Goal: Task Accomplishment & Management: Complete application form

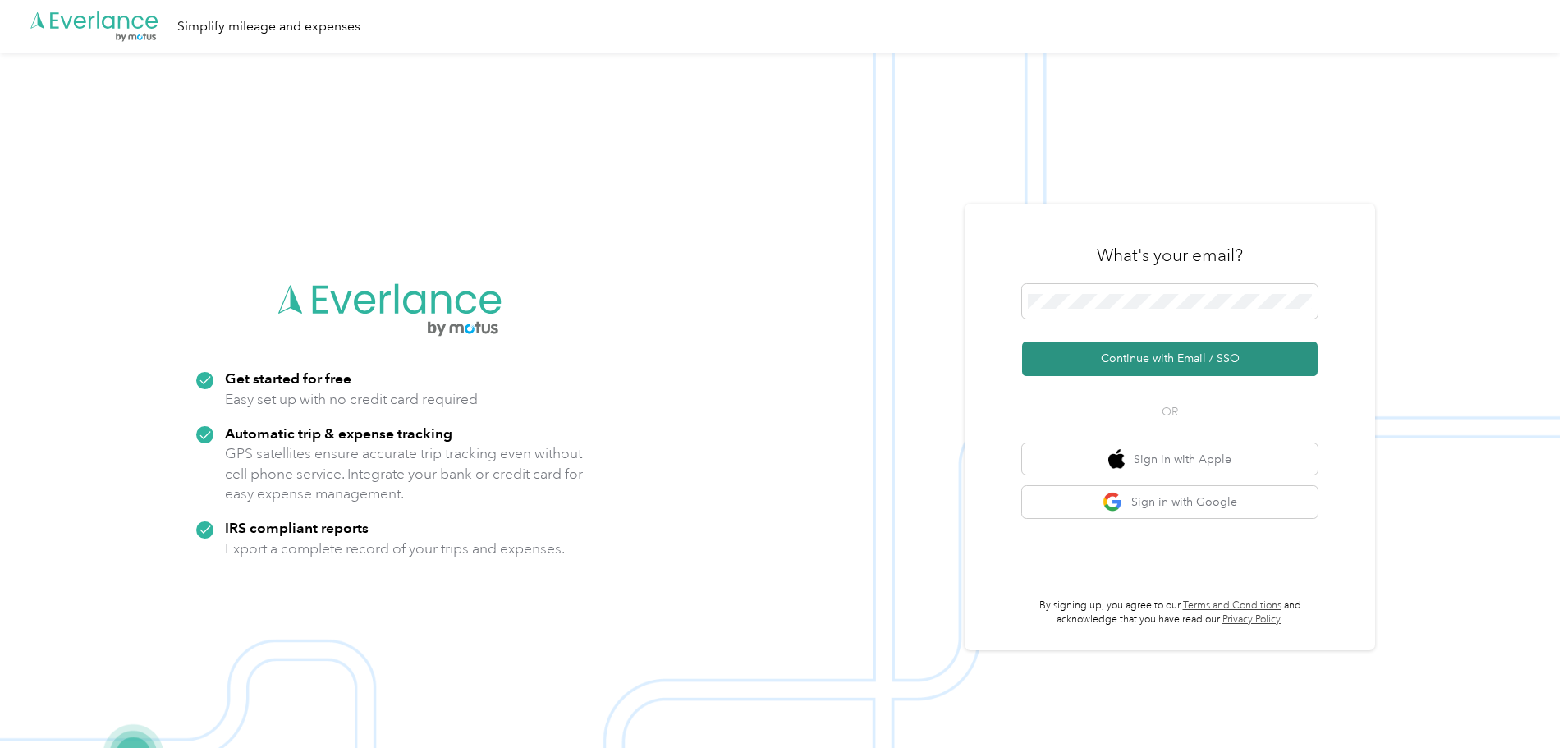
click at [1148, 356] on button "Continue with Email / SSO" at bounding box center [1170, 358] width 295 height 35
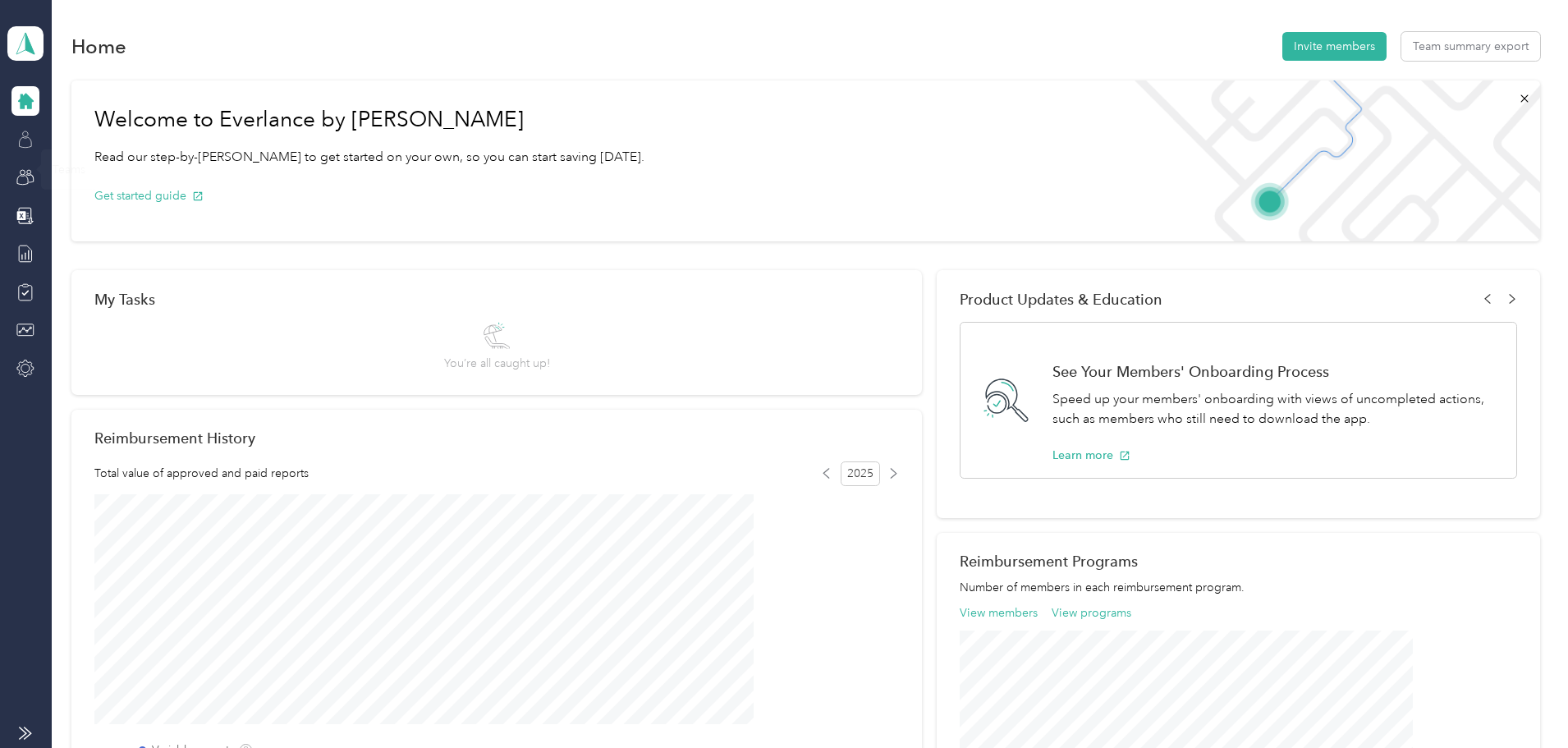
click at [33, 130] on icon at bounding box center [25, 139] width 18 height 18
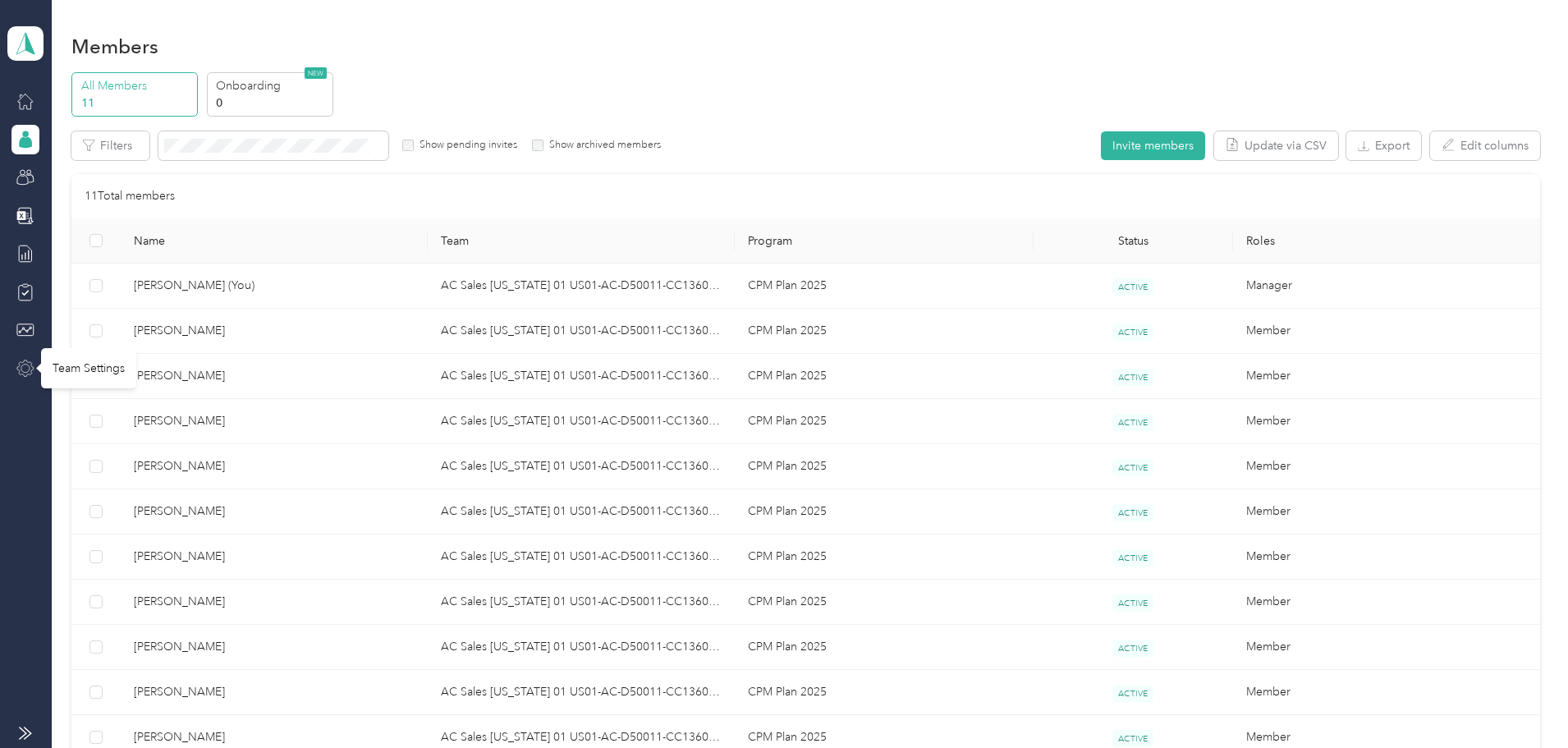
click at [35, 359] on icon at bounding box center [25, 368] width 18 height 18
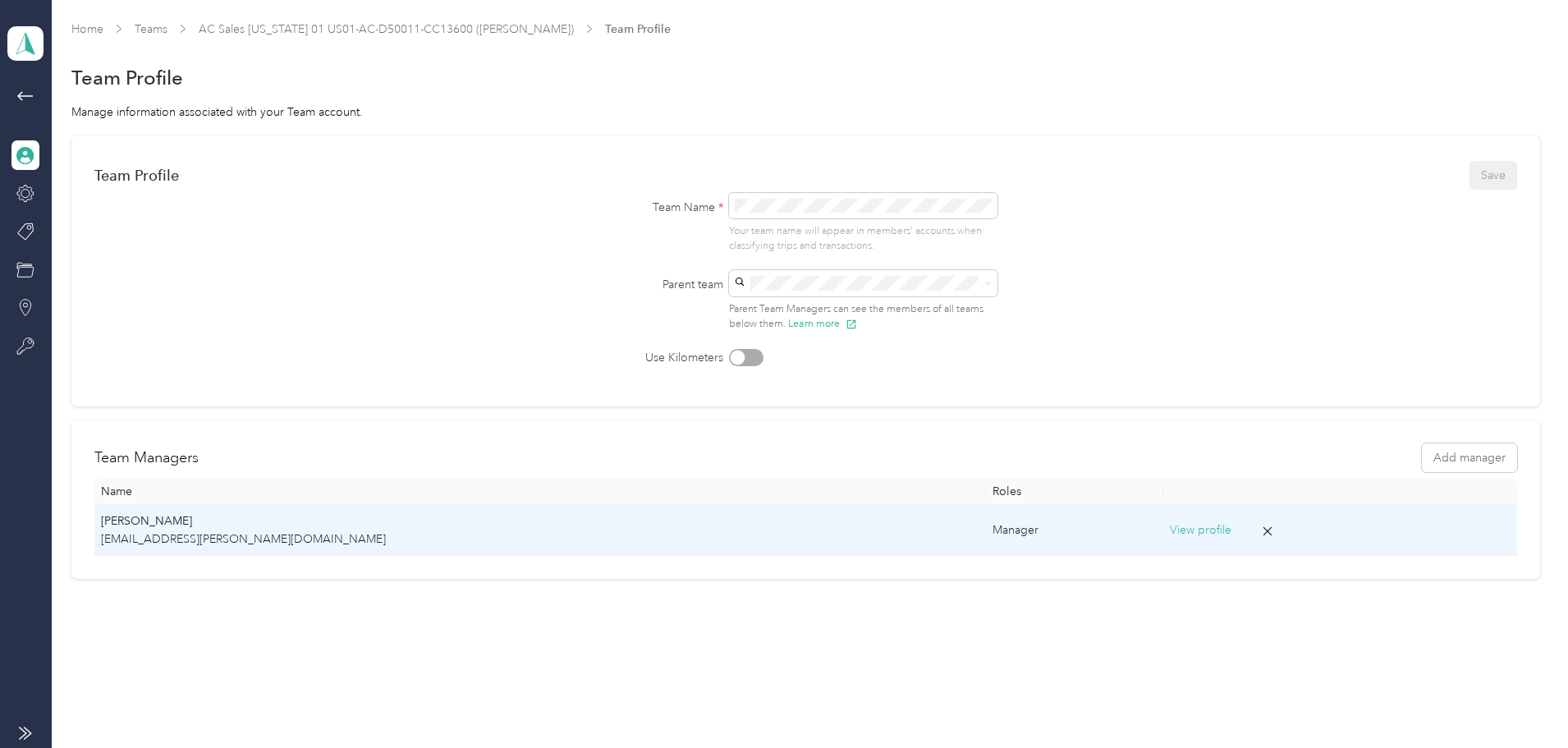
click at [296, 531] on p "[EMAIL_ADDRESS][PERSON_NAME][DOMAIN_NAME]" at bounding box center [540, 539] width 879 height 18
click at [1170, 528] on button "View profile" at bounding box center [1200, 530] width 61 height 18
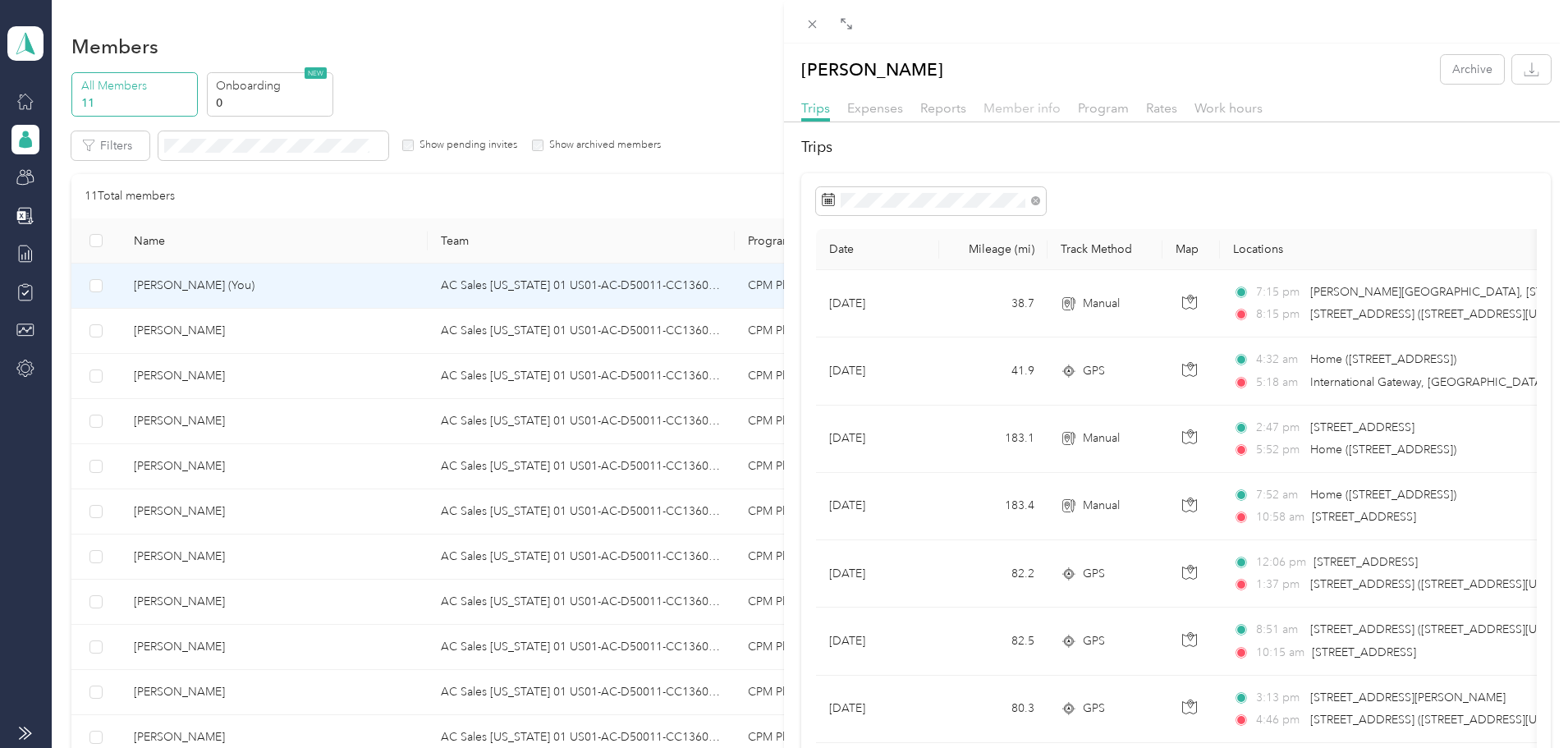
click at [1021, 106] on span "Member info" at bounding box center [1022, 108] width 77 height 16
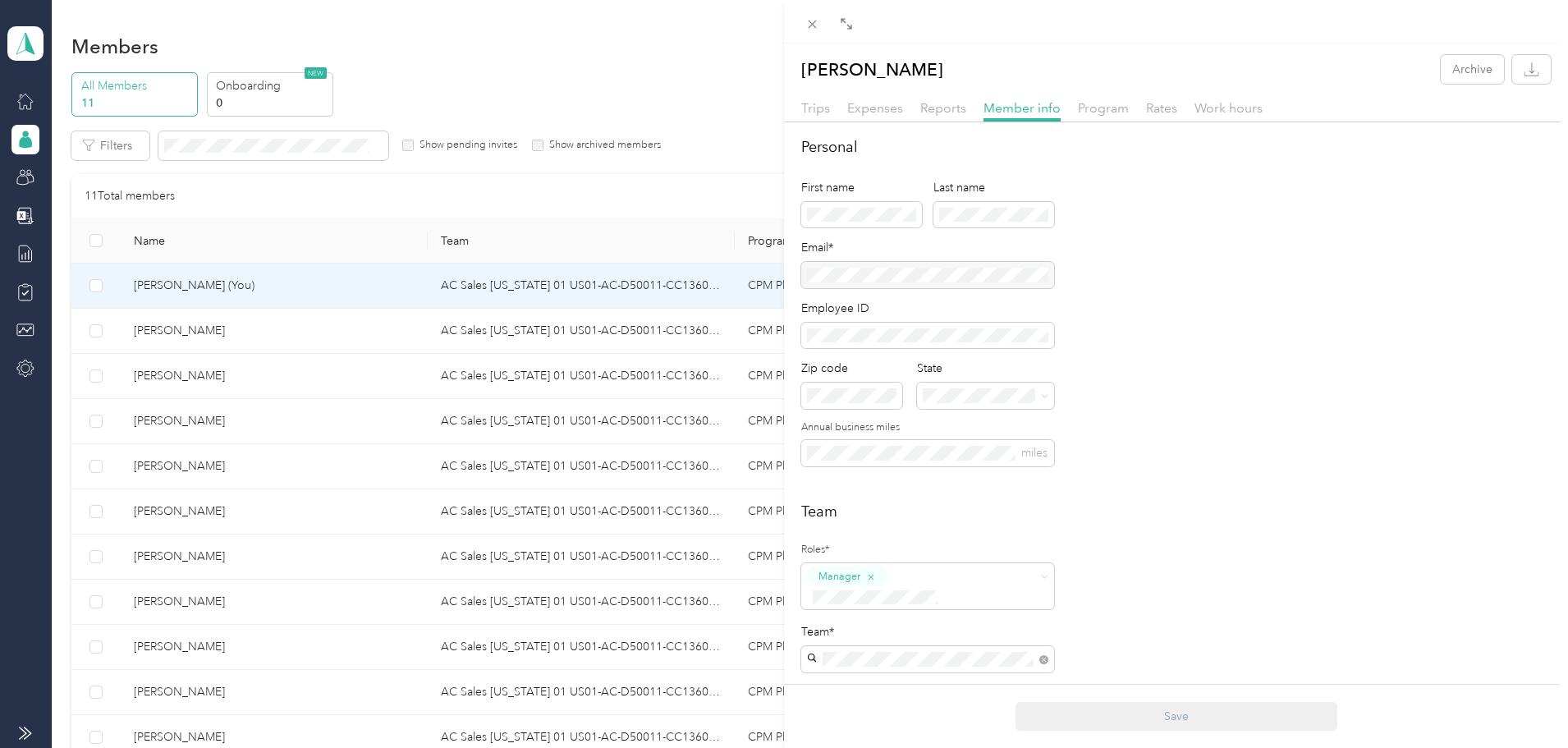
click at [30, 98] on div "[PERSON_NAME] Archive Trips Expenses Reports Member info Program Rates Work hou…" at bounding box center [784, 374] width 1568 height 748
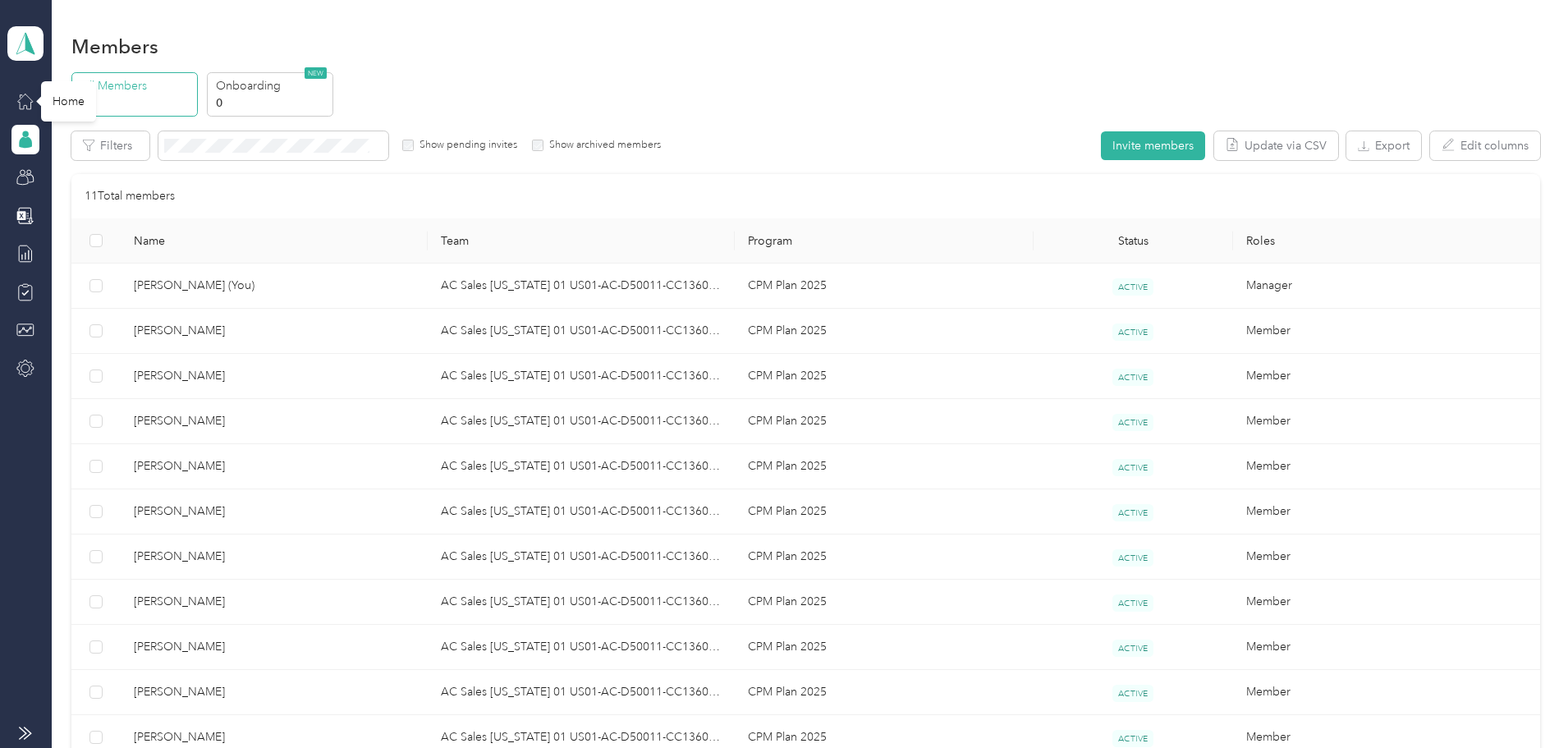
click at [30, 98] on icon at bounding box center [25, 101] width 15 height 15
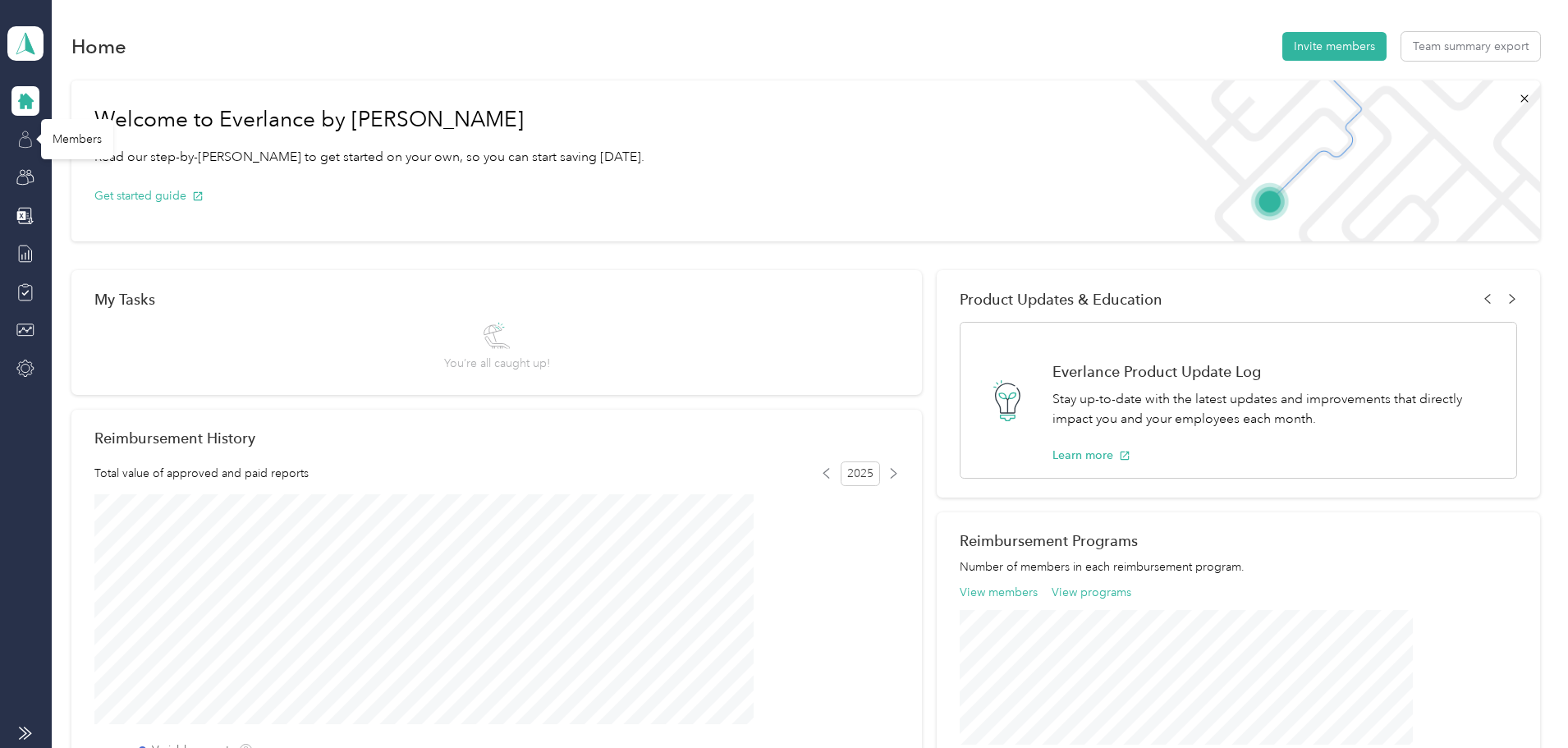
click at [23, 134] on icon at bounding box center [26, 133] width 6 height 6
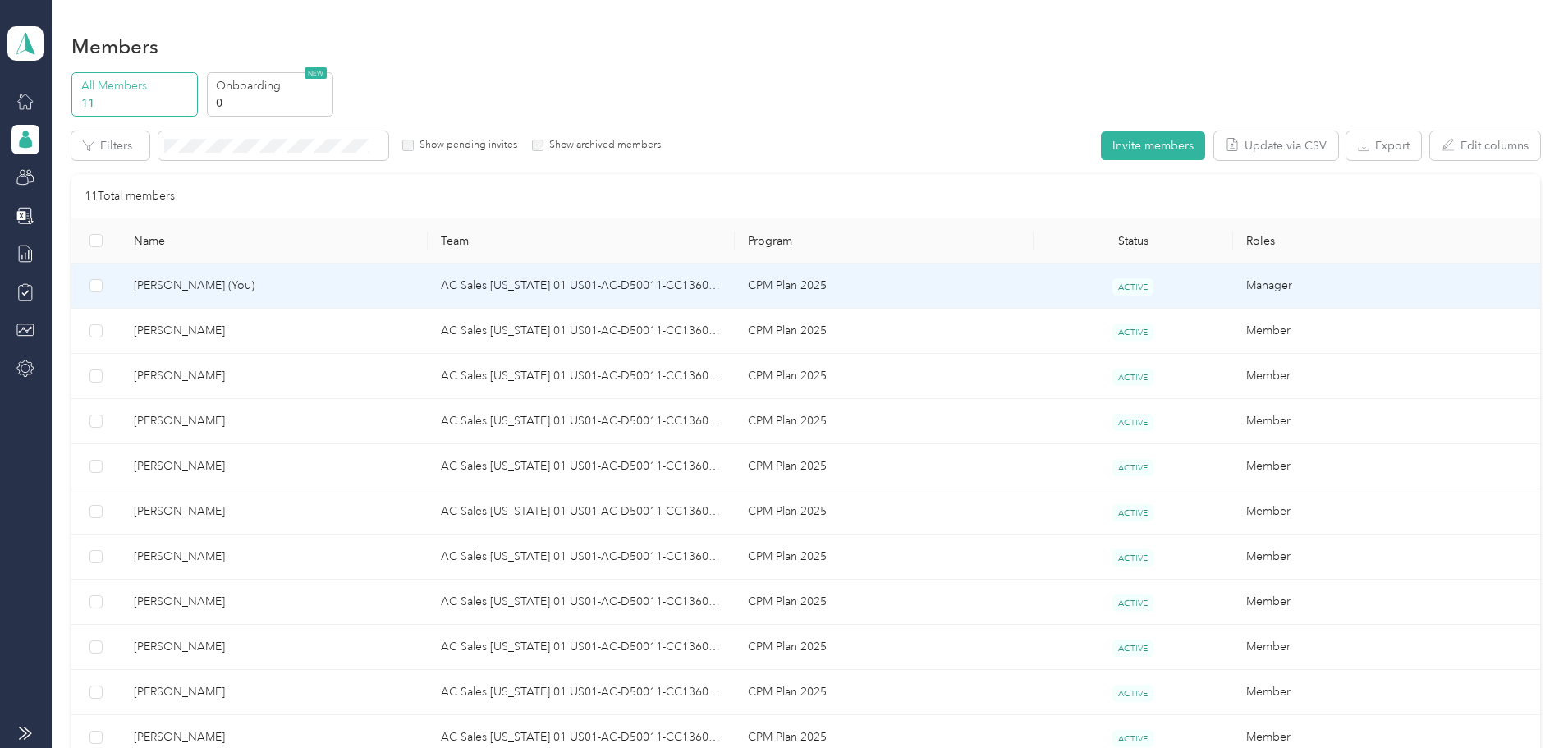
click at [282, 289] on span "[PERSON_NAME] (You)" at bounding box center [274, 285] width 281 height 18
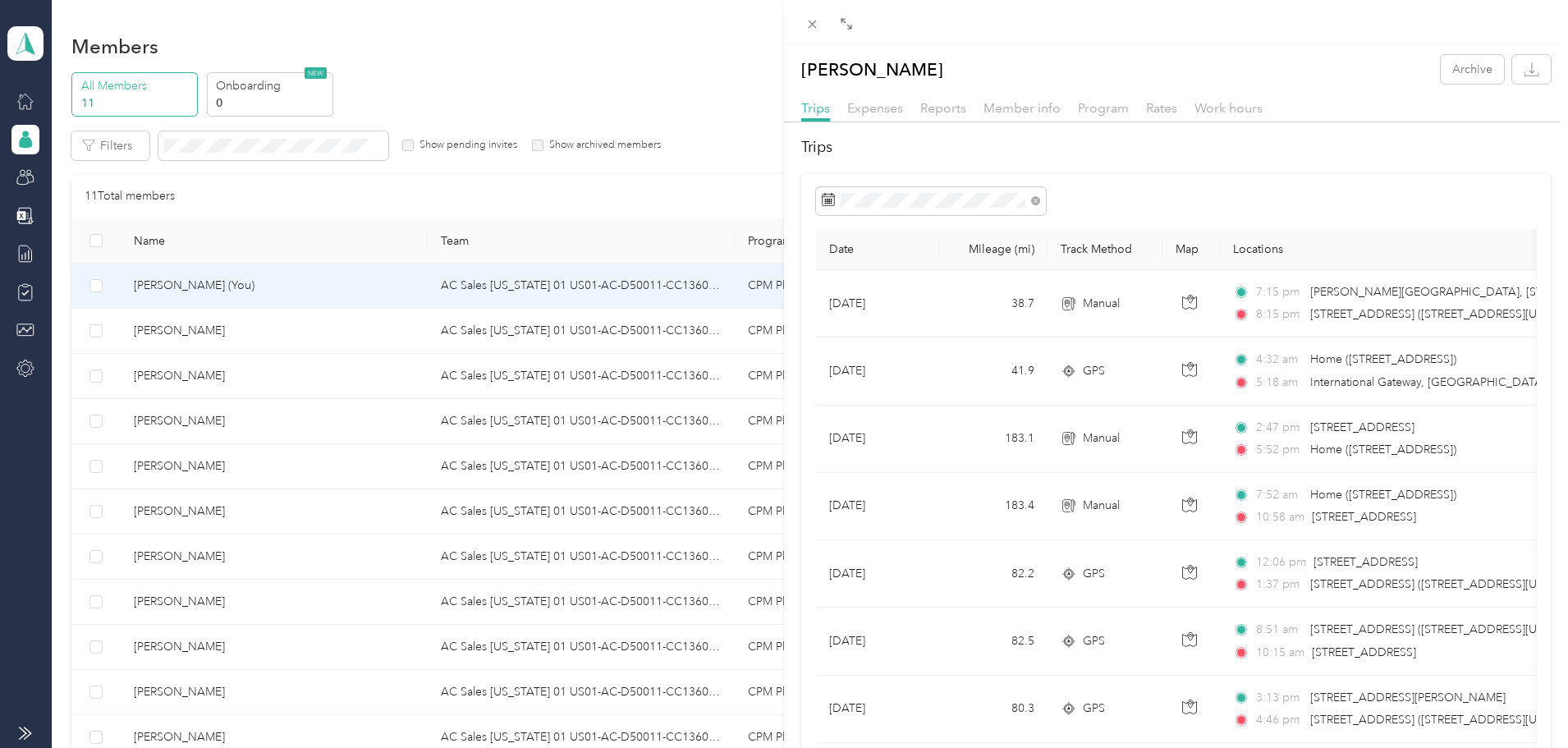
click at [118, 290] on div "[PERSON_NAME] Archive Trips Expenses Reports Member info Program Rates Work hou…" at bounding box center [784, 374] width 1568 height 748
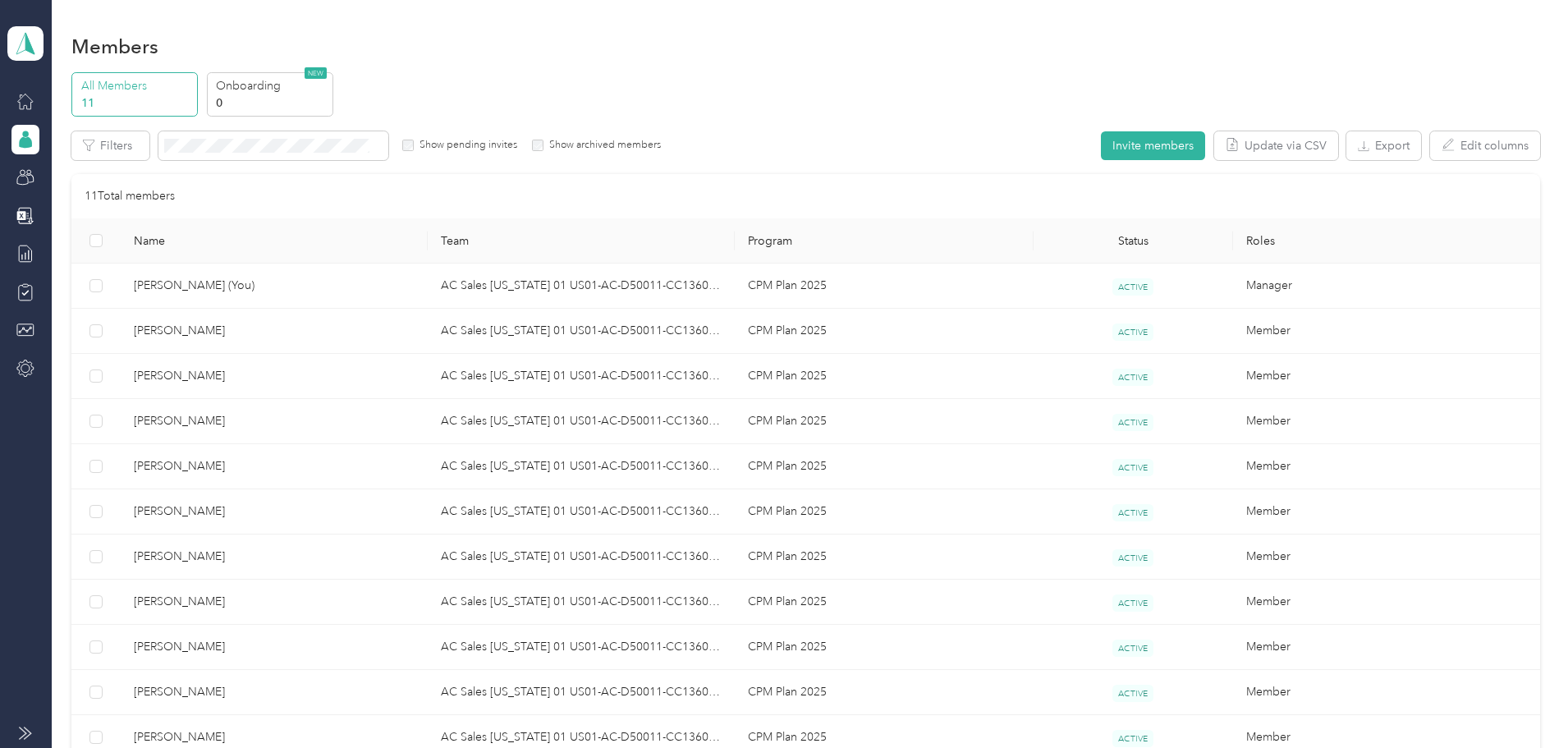
click at [28, 732] on icon at bounding box center [25, 732] width 13 height 13
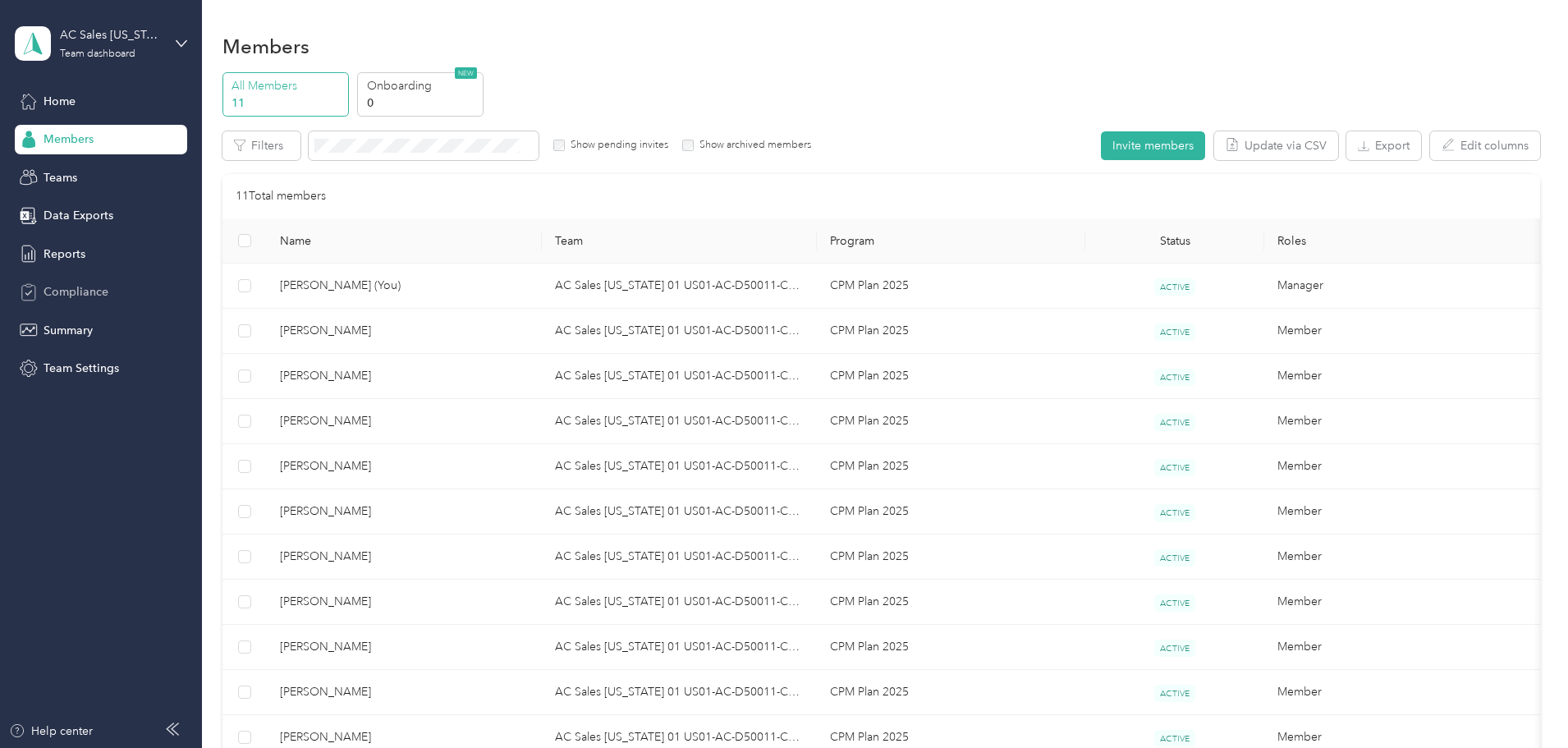
click at [65, 285] on span "Compliance" at bounding box center [75, 292] width 65 height 17
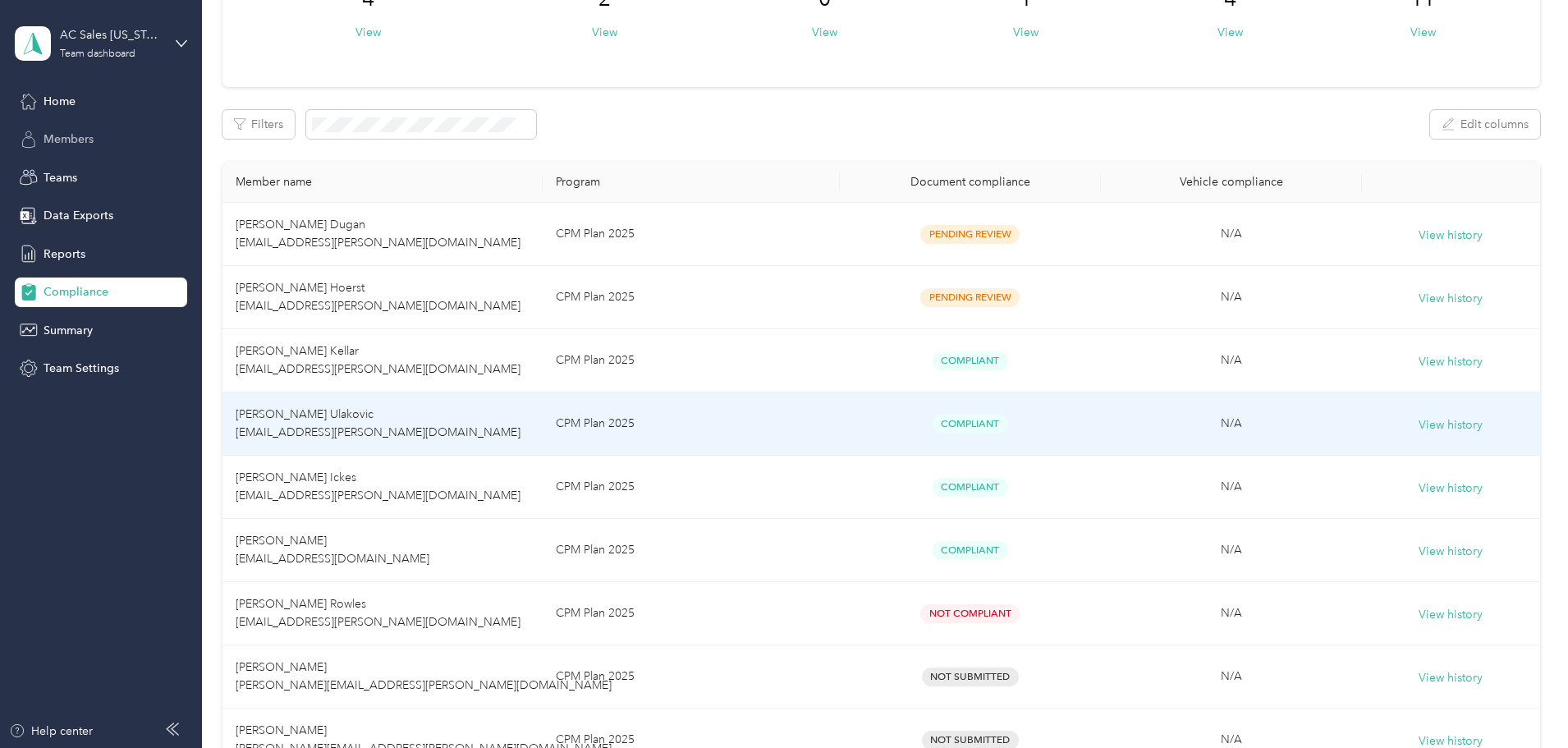
scroll to position [164, 0]
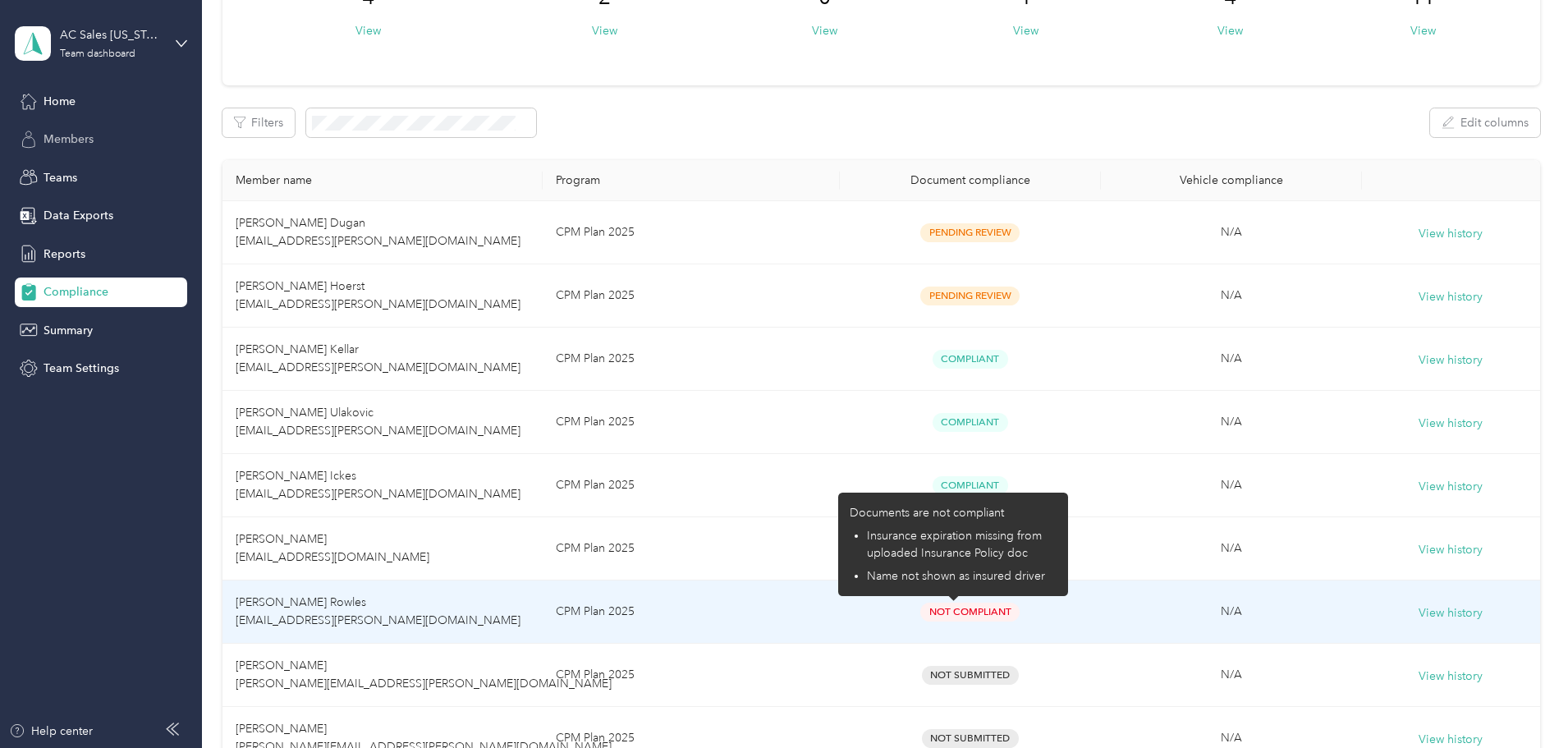
click at [962, 613] on span "Not Compliant" at bounding box center [969, 612] width 99 height 19
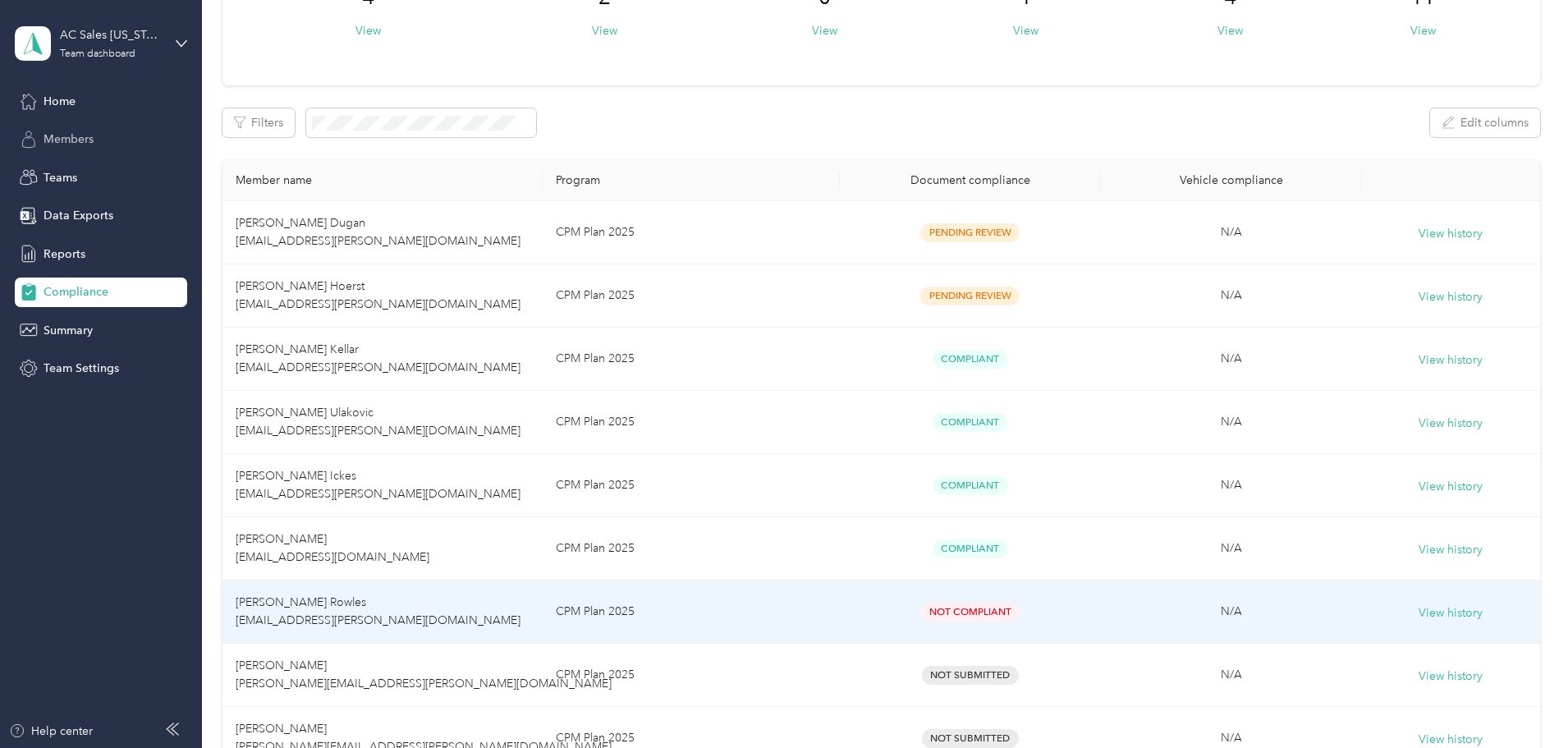
click at [414, 606] on span "[PERSON_NAME] Rowles [EMAIL_ADDRESS][PERSON_NAME][DOMAIN_NAME]" at bounding box center [378, 611] width 285 height 32
click at [371, 607] on span "[PERSON_NAME] Rowles [EMAIL_ADDRESS][PERSON_NAME][DOMAIN_NAME]" at bounding box center [378, 611] width 285 height 32
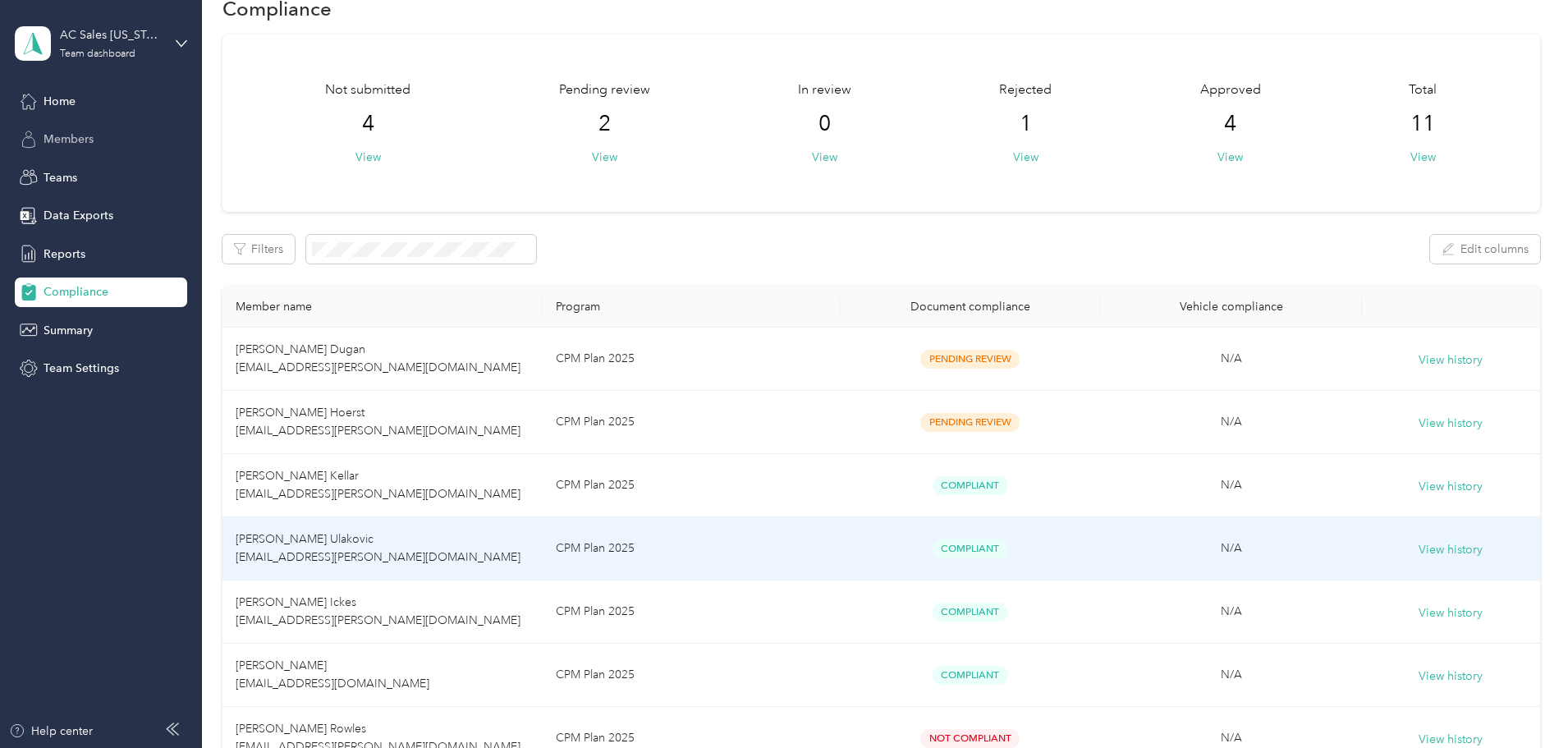
scroll to position [0, 0]
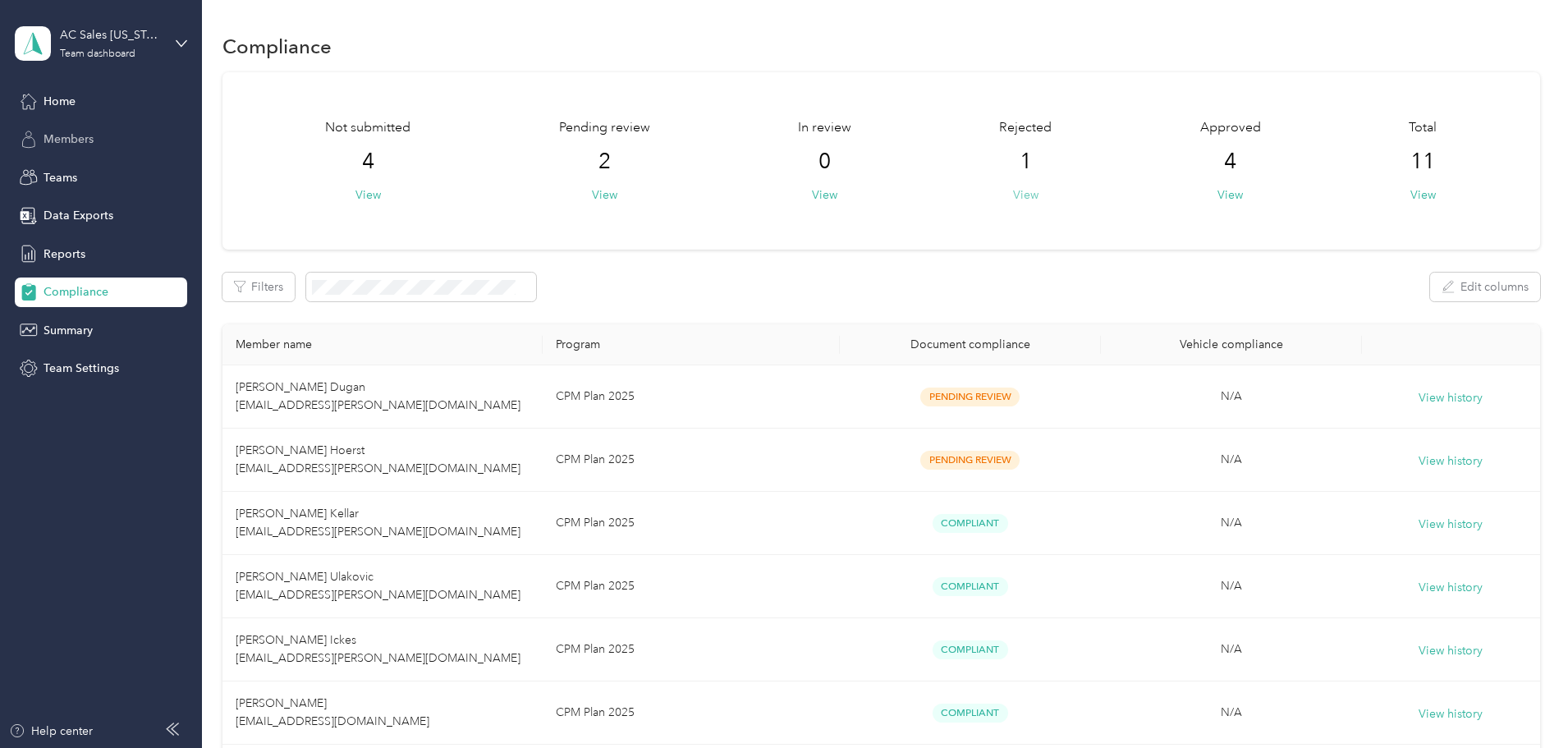
click at [1013, 195] on button "View" at bounding box center [1025, 195] width 25 height 17
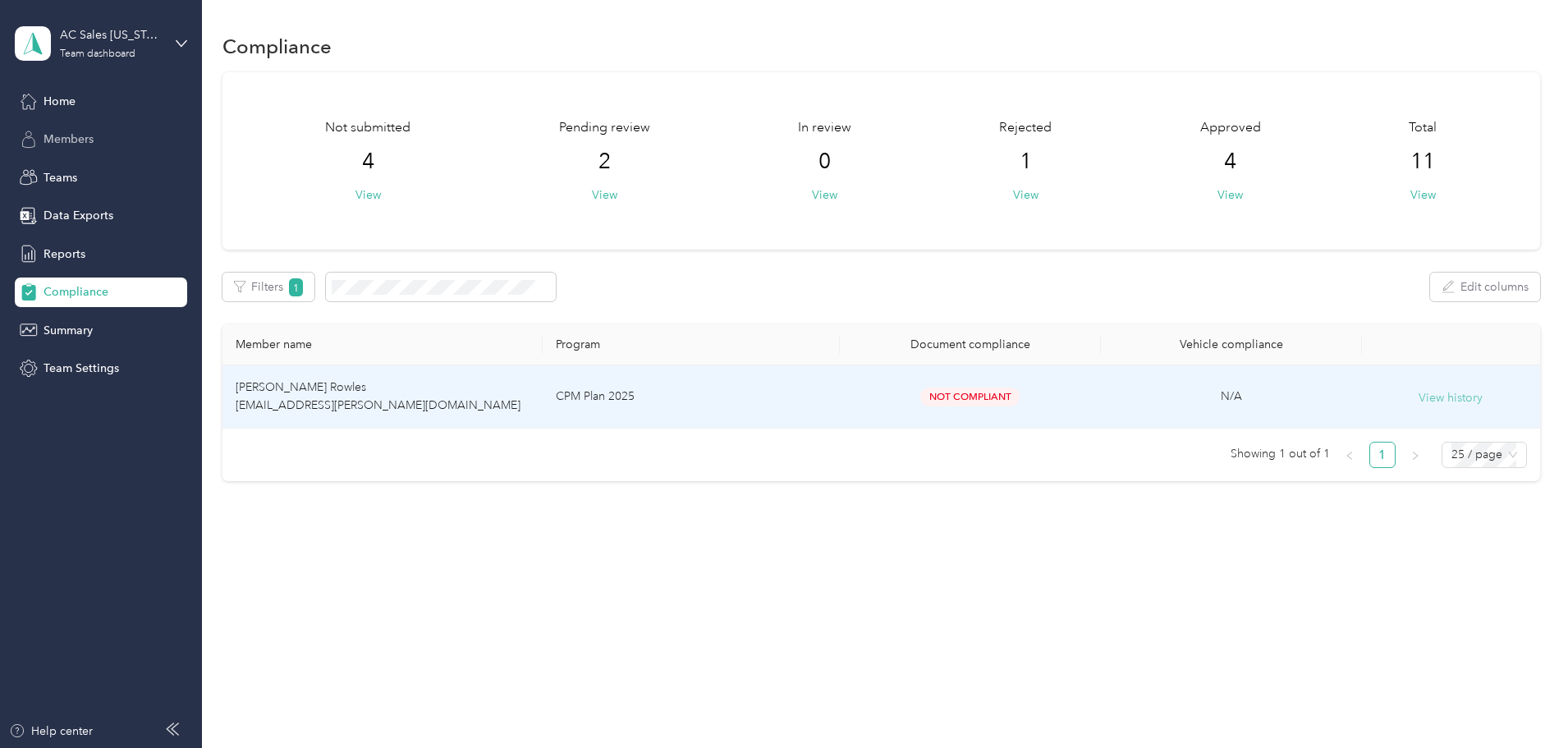
click at [1419, 396] on button "View history" at bounding box center [1451, 397] width 64 height 18
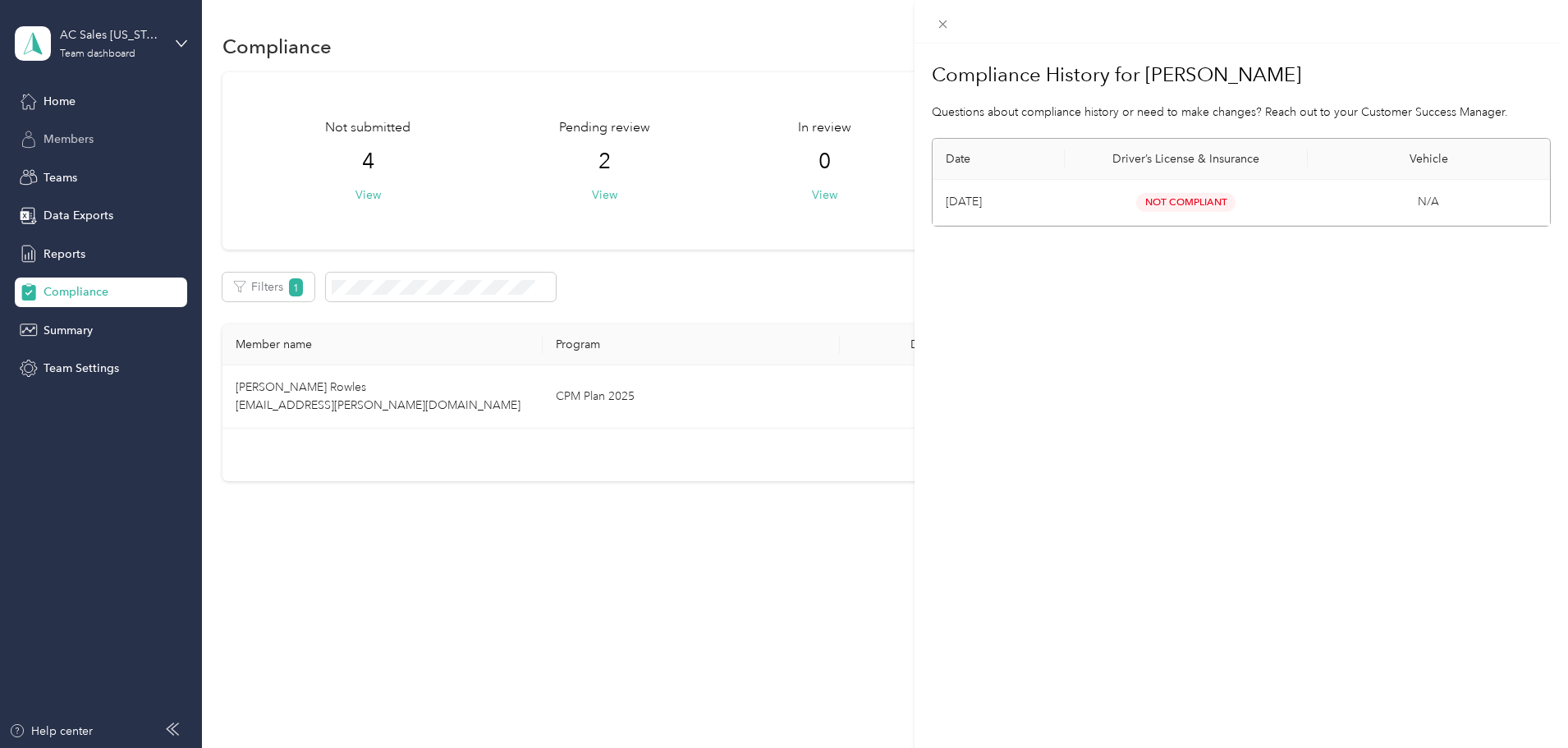
click at [364, 388] on div "Compliance History for [PERSON_NAME] Questions about compliance history or need…" at bounding box center [784, 374] width 1568 height 748
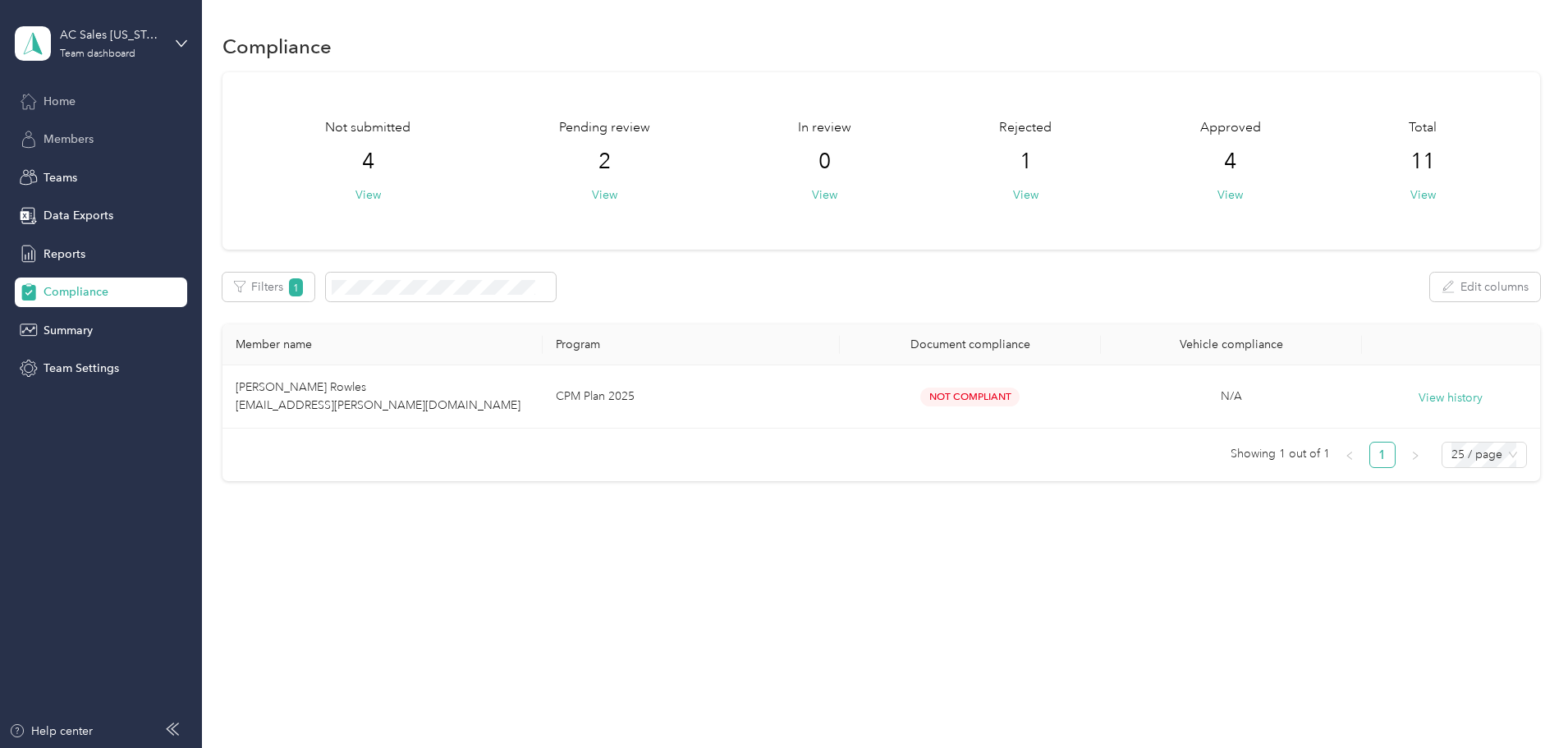
click at [55, 113] on div "Home" at bounding box center [101, 101] width 173 height 29
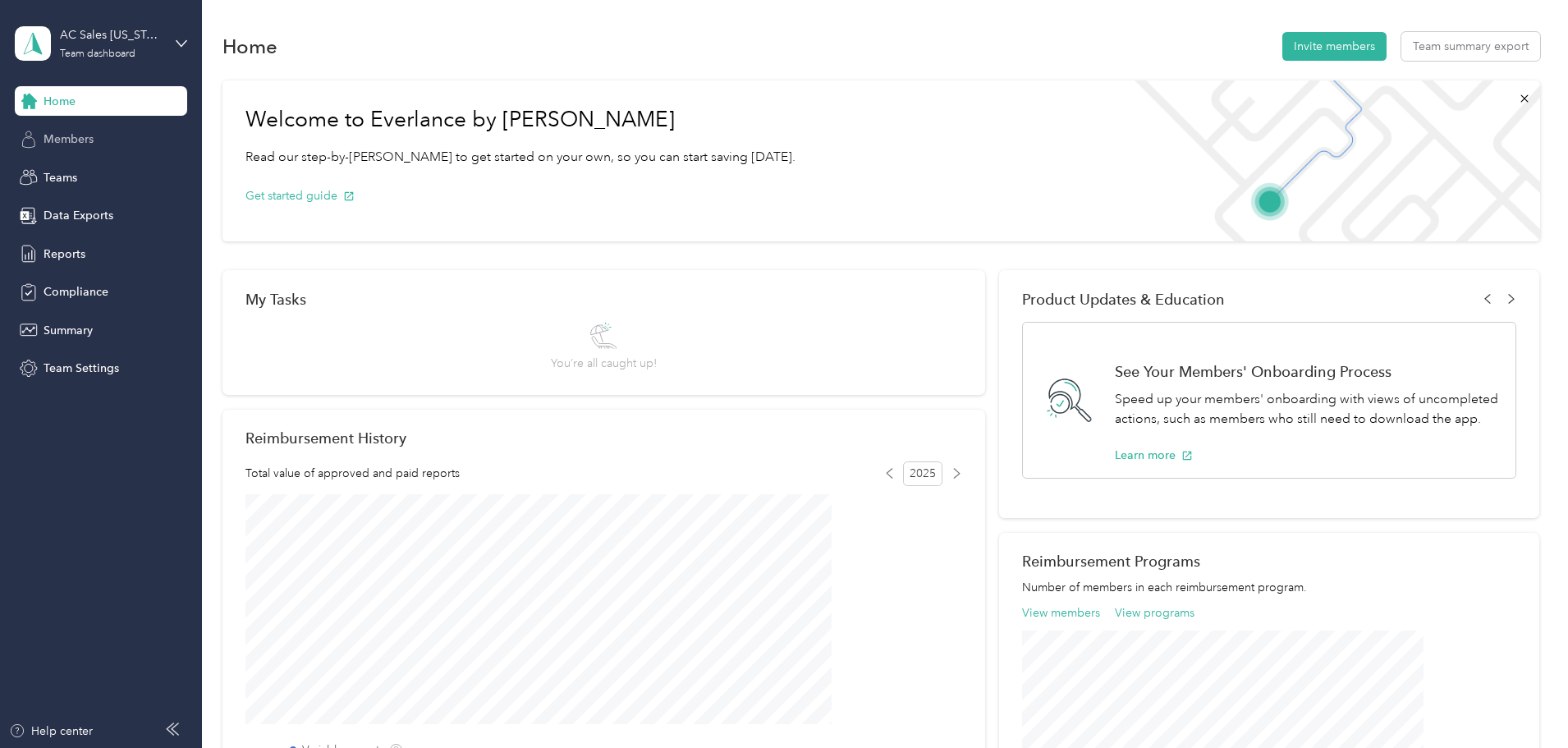
click at [172, 41] on div "AC Sales [US_STATE] 01 US01-AC-D50011-CC13600 ([PERSON_NAME]) Team dashboard" at bounding box center [101, 43] width 173 height 58
click at [100, 165] on div "Personal dashboard" at bounding box center [81, 170] width 104 height 17
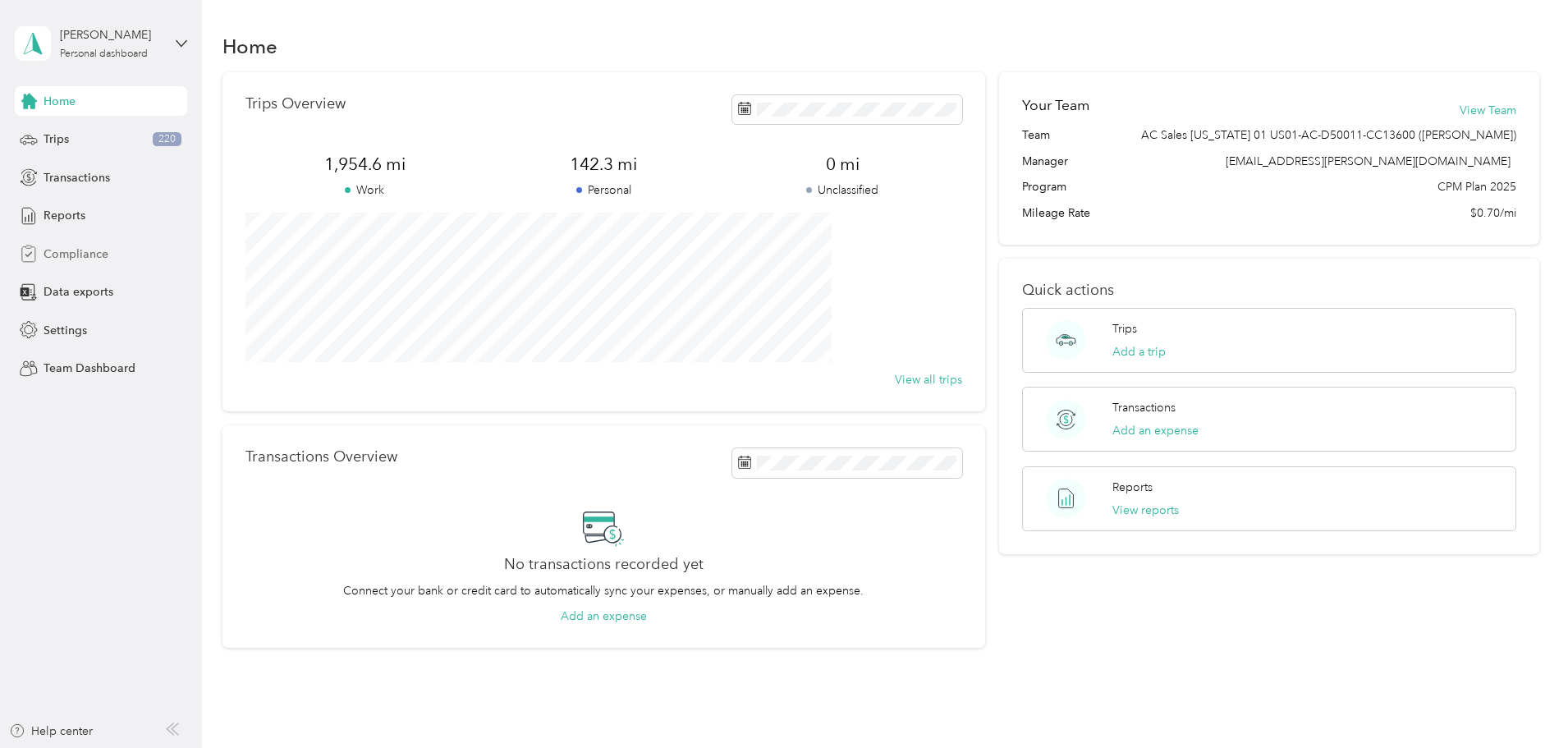
click at [91, 257] on span "Compliance" at bounding box center [75, 254] width 65 height 17
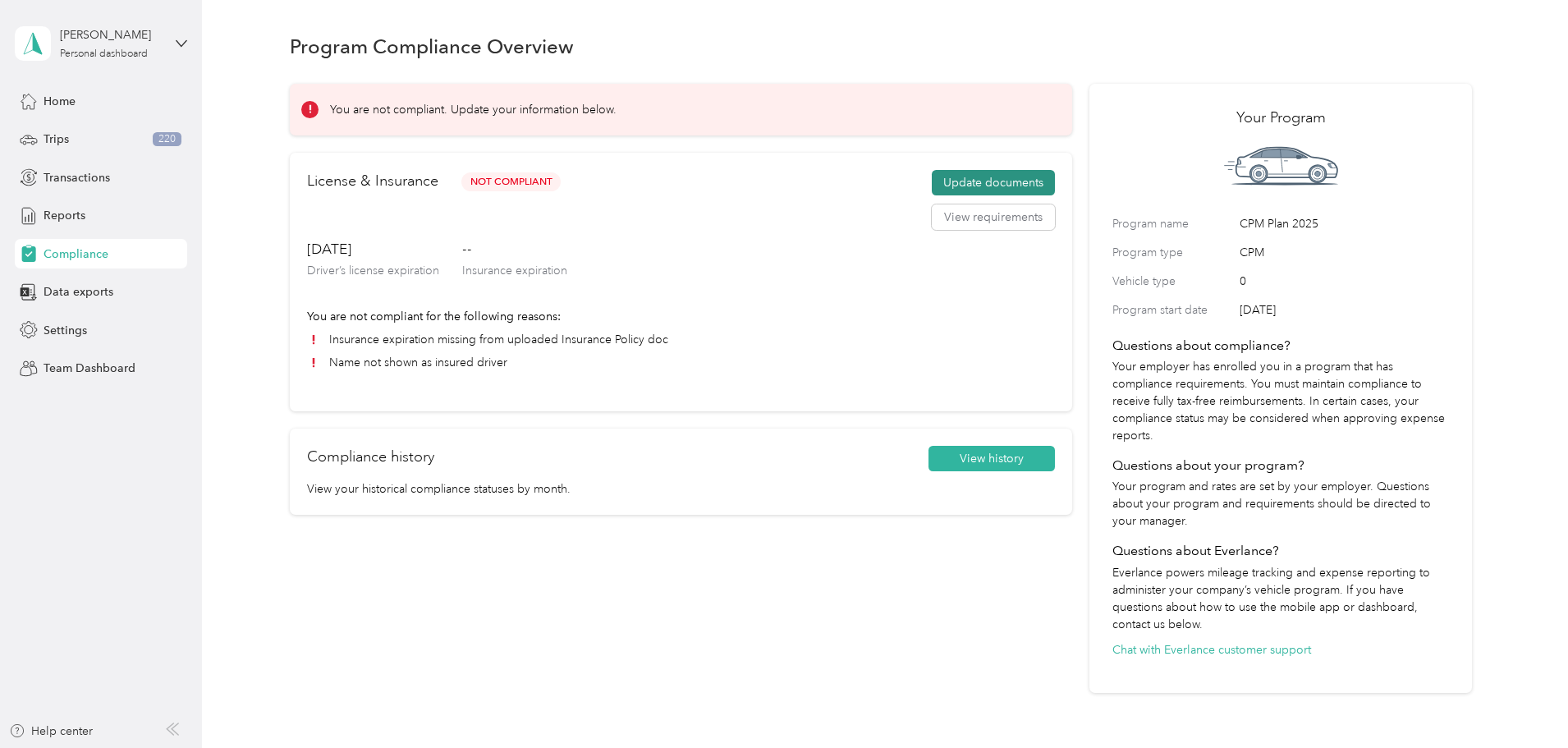
click at [938, 187] on button "Update documents" at bounding box center [993, 183] width 124 height 26
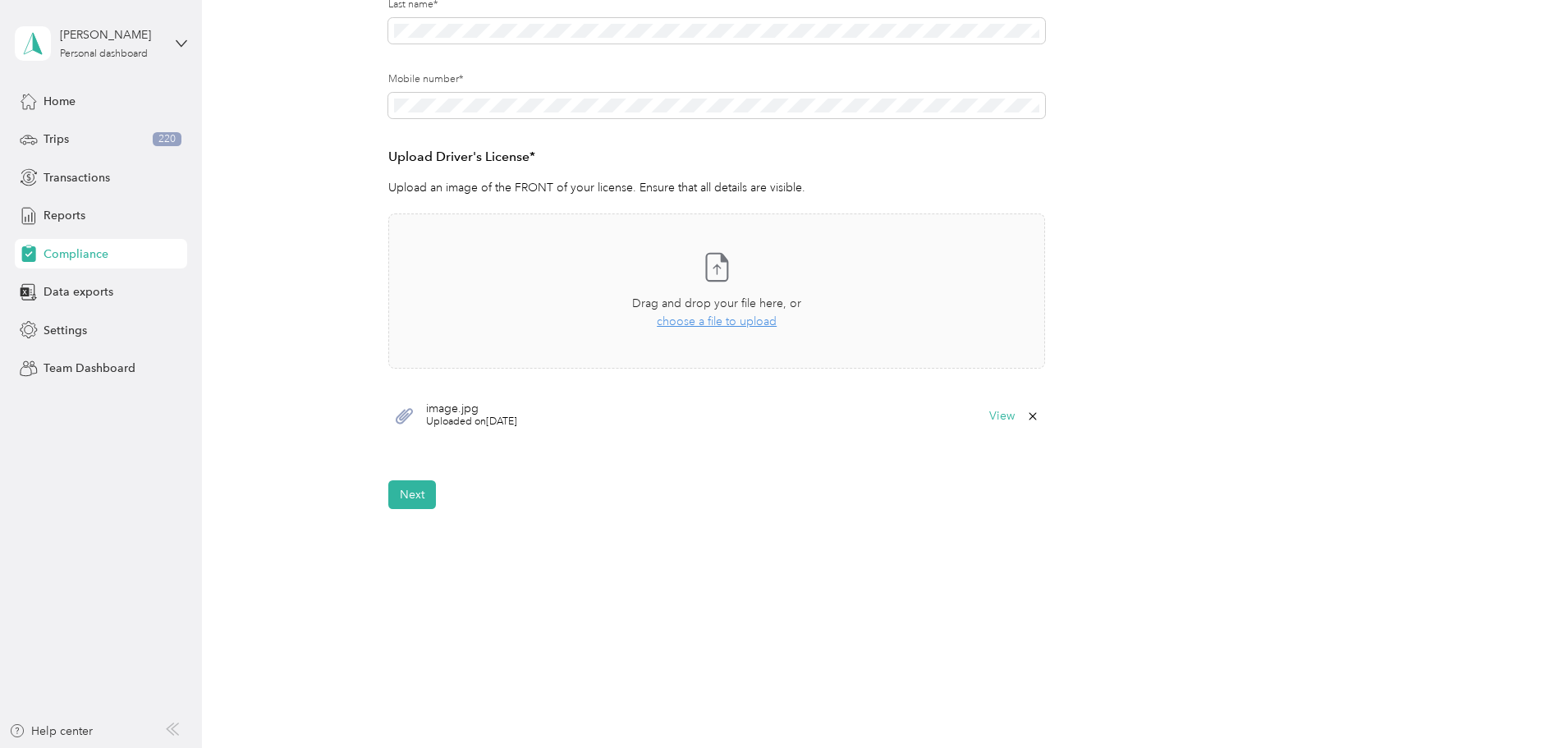
scroll to position [245, 0]
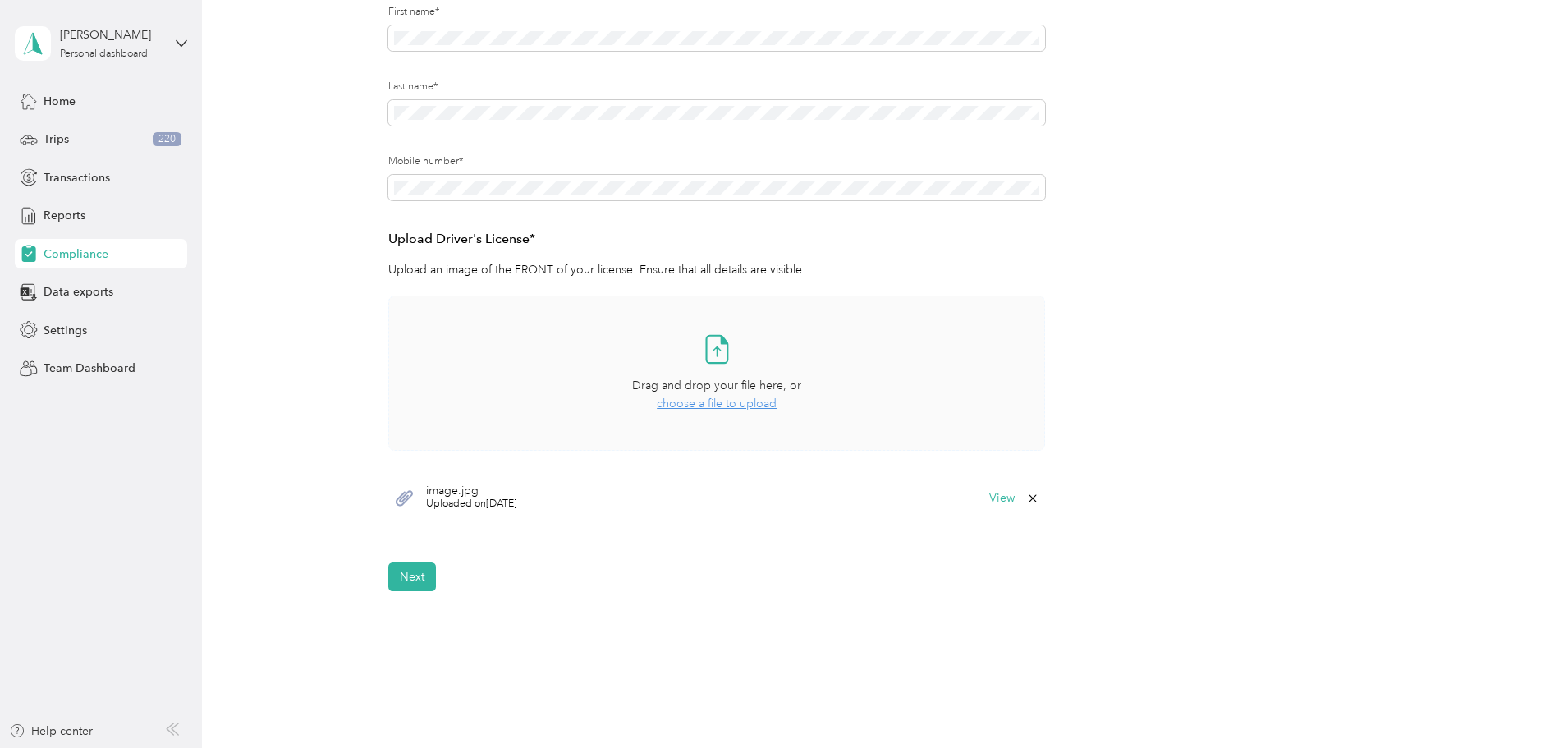
click at [731, 405] on span "choose a file to upload" at bounding box center [716, 403] width 120 height 14
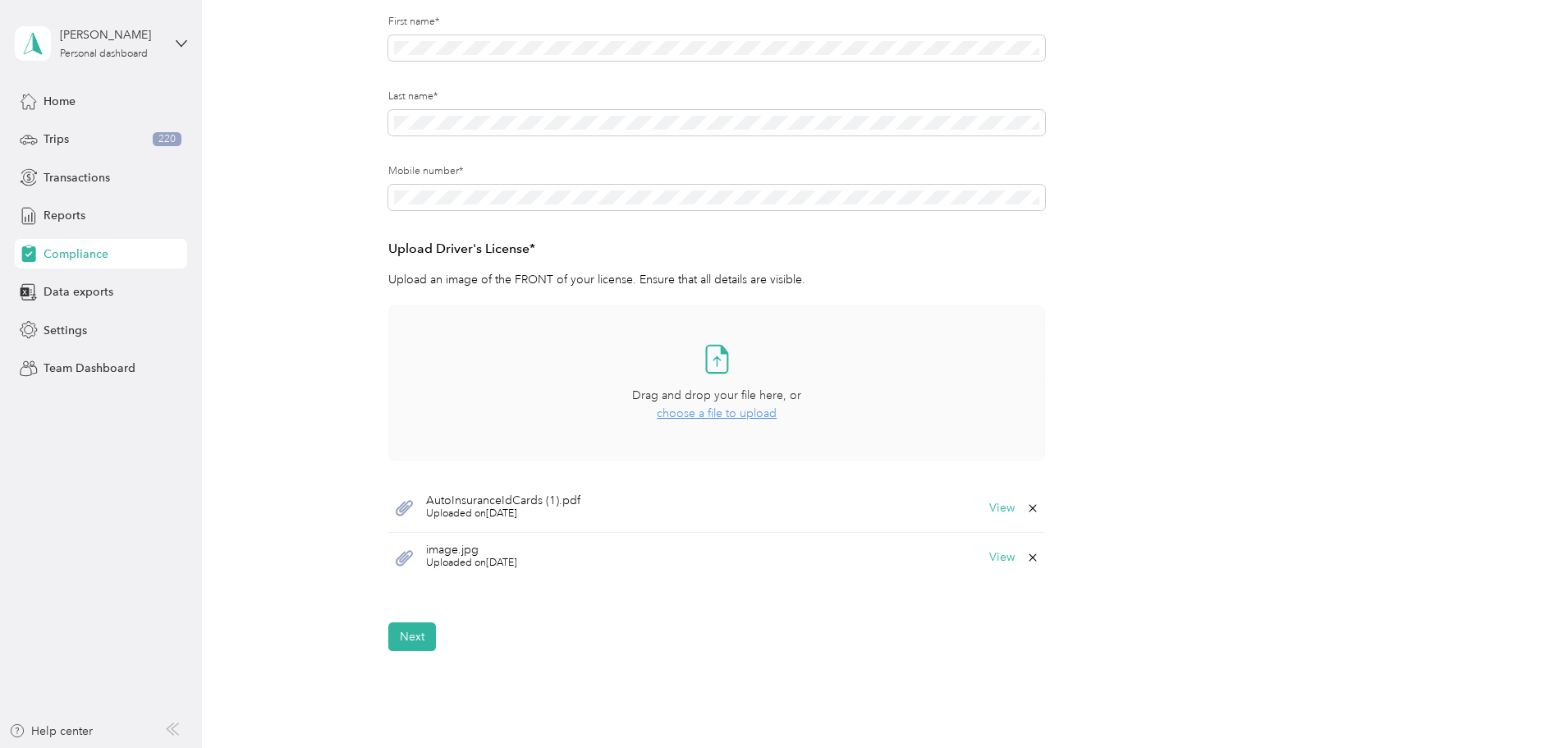
scroll to position [328, 0]
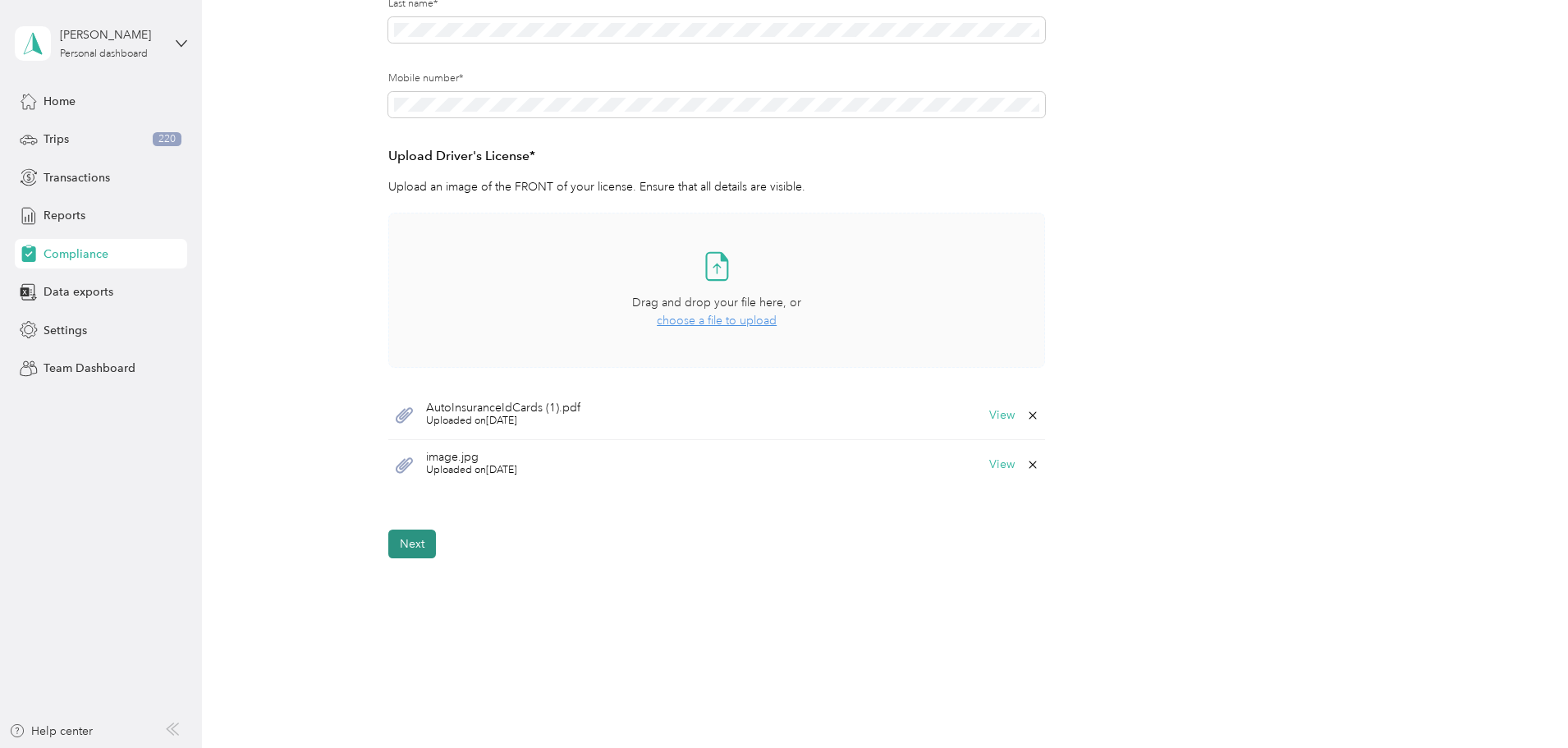
click at [417, 554] on button "Next" at bounding box center [412, 543] width 48 height 29
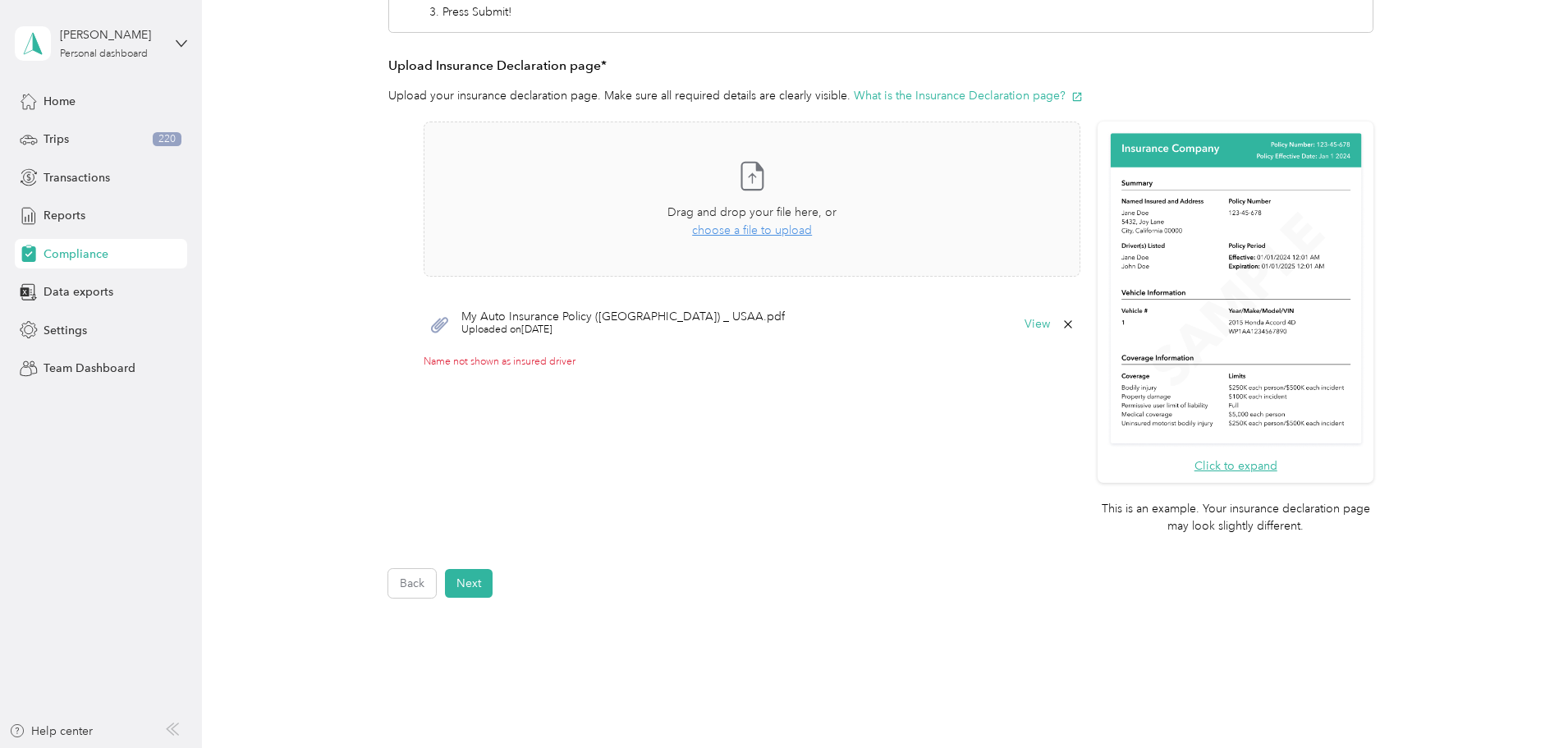
scroll to position [246, 0]
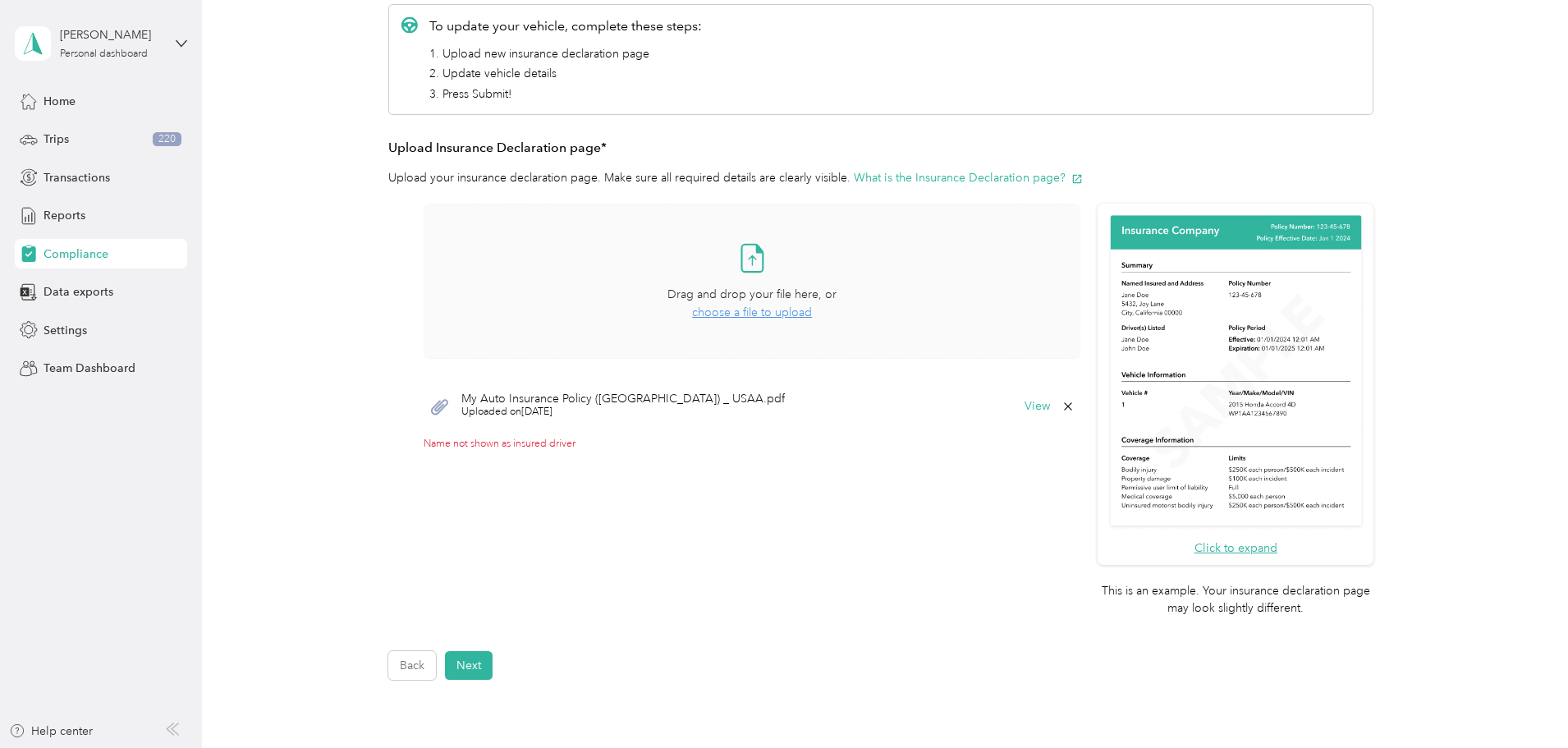
click at [759, 311] on span "choose a file to upload" at bounding box center [752, 313] width 120 height 14
click at [749, 309] on span "choose a file to upload" at bounding box center [752, 313] width 120 height 14
click at [790, 311] on span "choose a file to upload" at bounding box center [752, 313] width 120 height 14
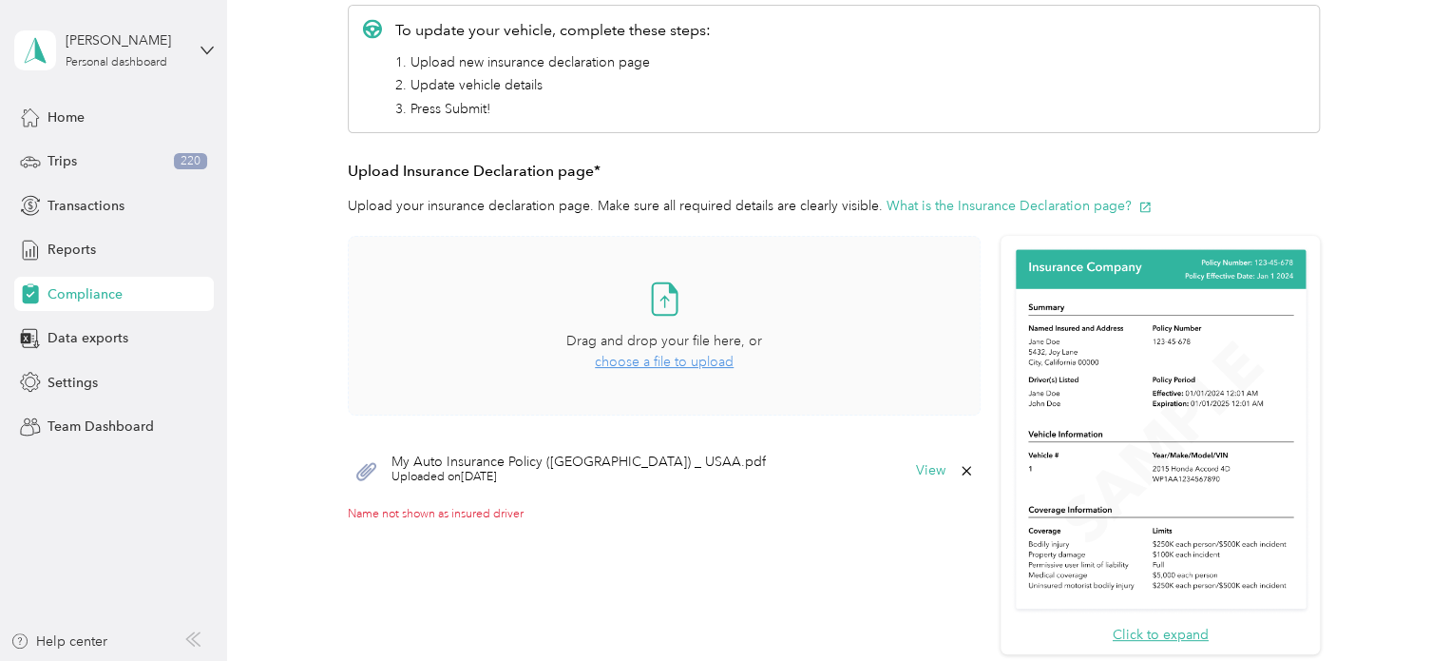
click at [661, 358] on span "choose a file to upload" at bounding box center [664, 362] width 139 height 16
click at [670, 359] on span "choose a file to upload" at bounding box center [664, 362] width 139 height 16
click at [648, 358] on span "choose a file to upload" at bounding box center [664, 362] width 139 height 16
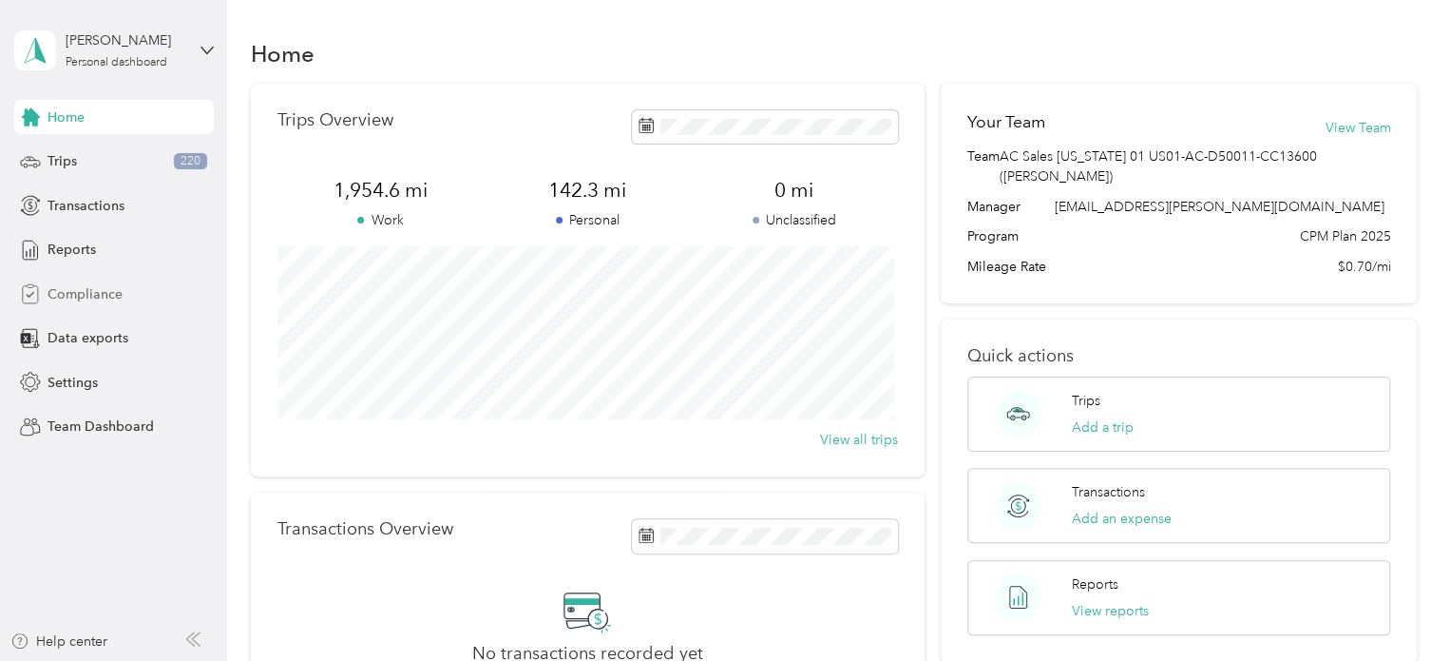
click at [72, 298] on span "Compliance" at bounding box center [85, 294] width 75 height 20
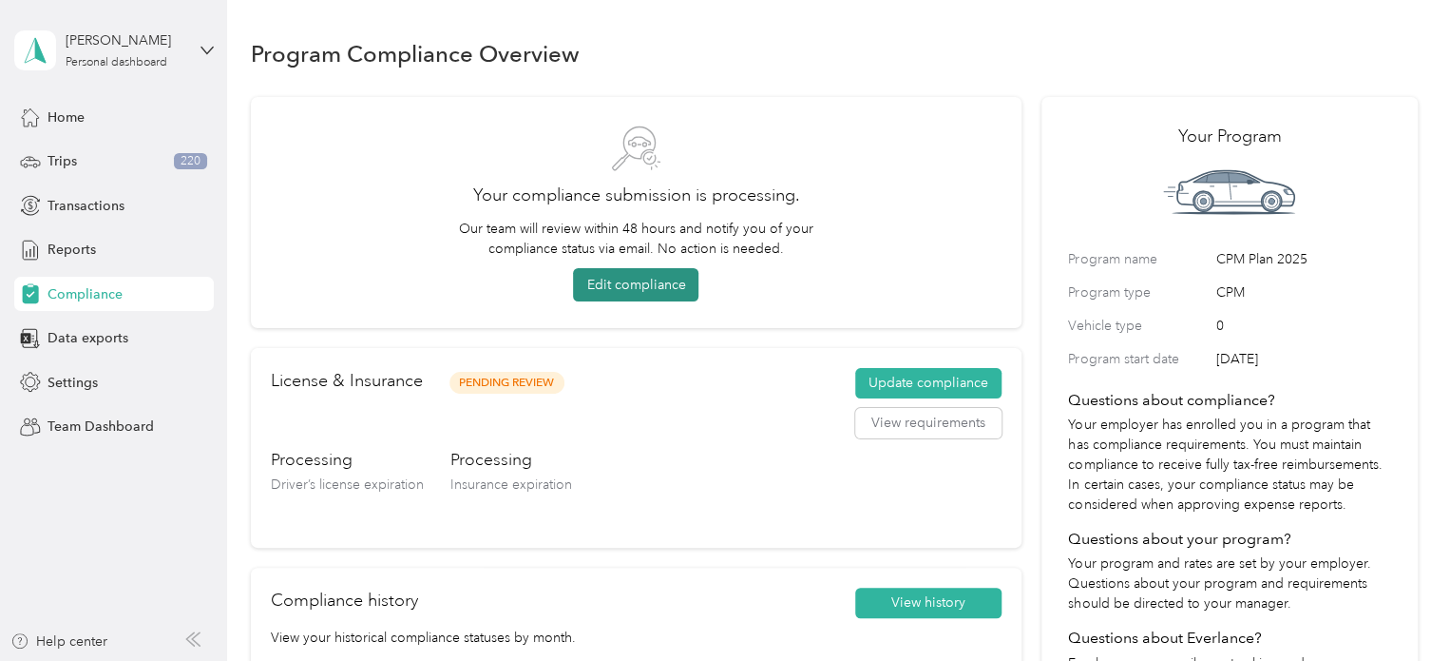
click at [614, 278] on button "Edit compliance" at bounding box center [635, 284] width 125 height 33
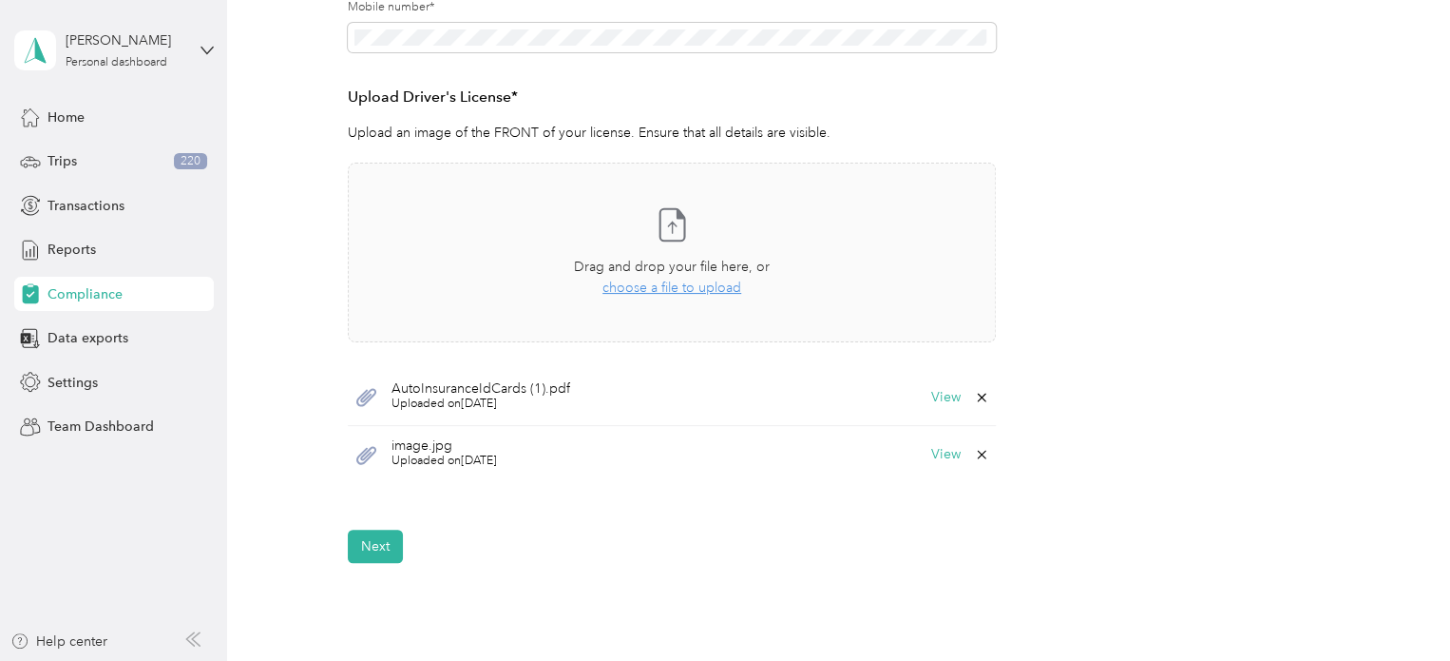
scroll to position [475, 0]
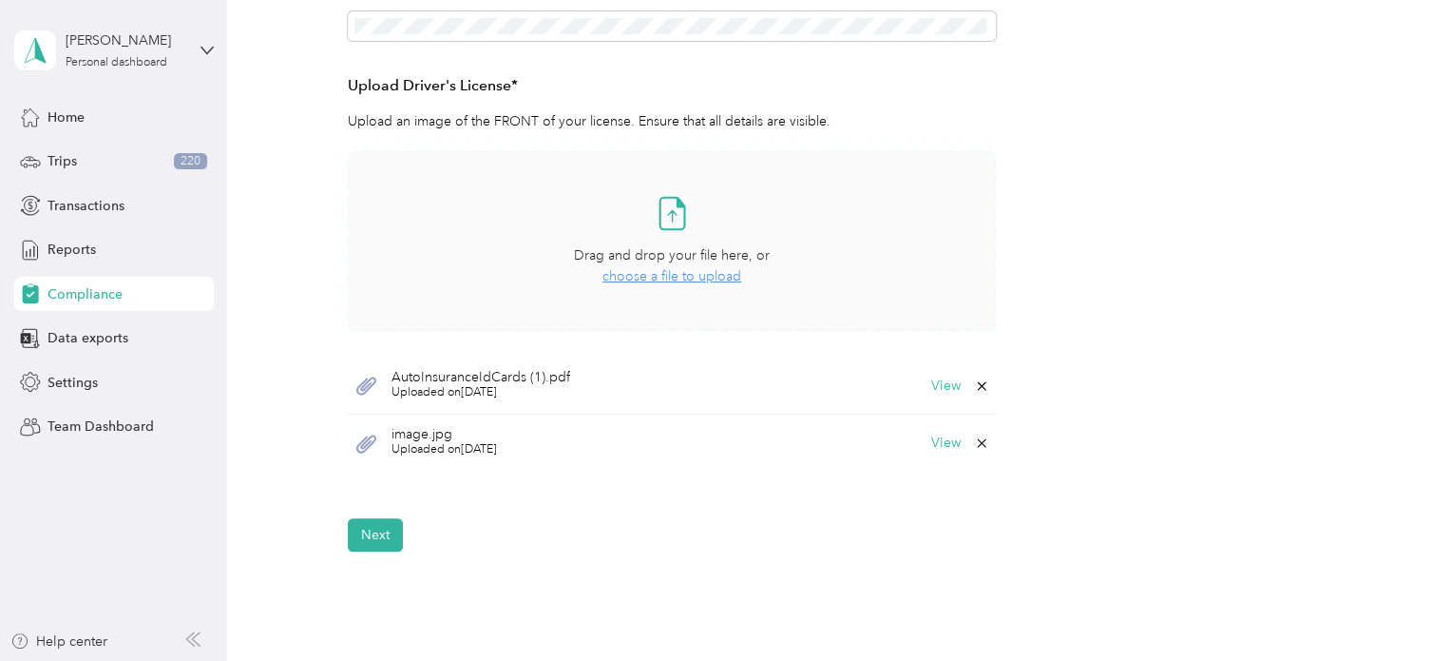
click at [697, 278] on span "choose a file to upload" at bounding box center [672, 276] width 139 height 16
